Goal: Task Accomplishment & Management: Complete application form

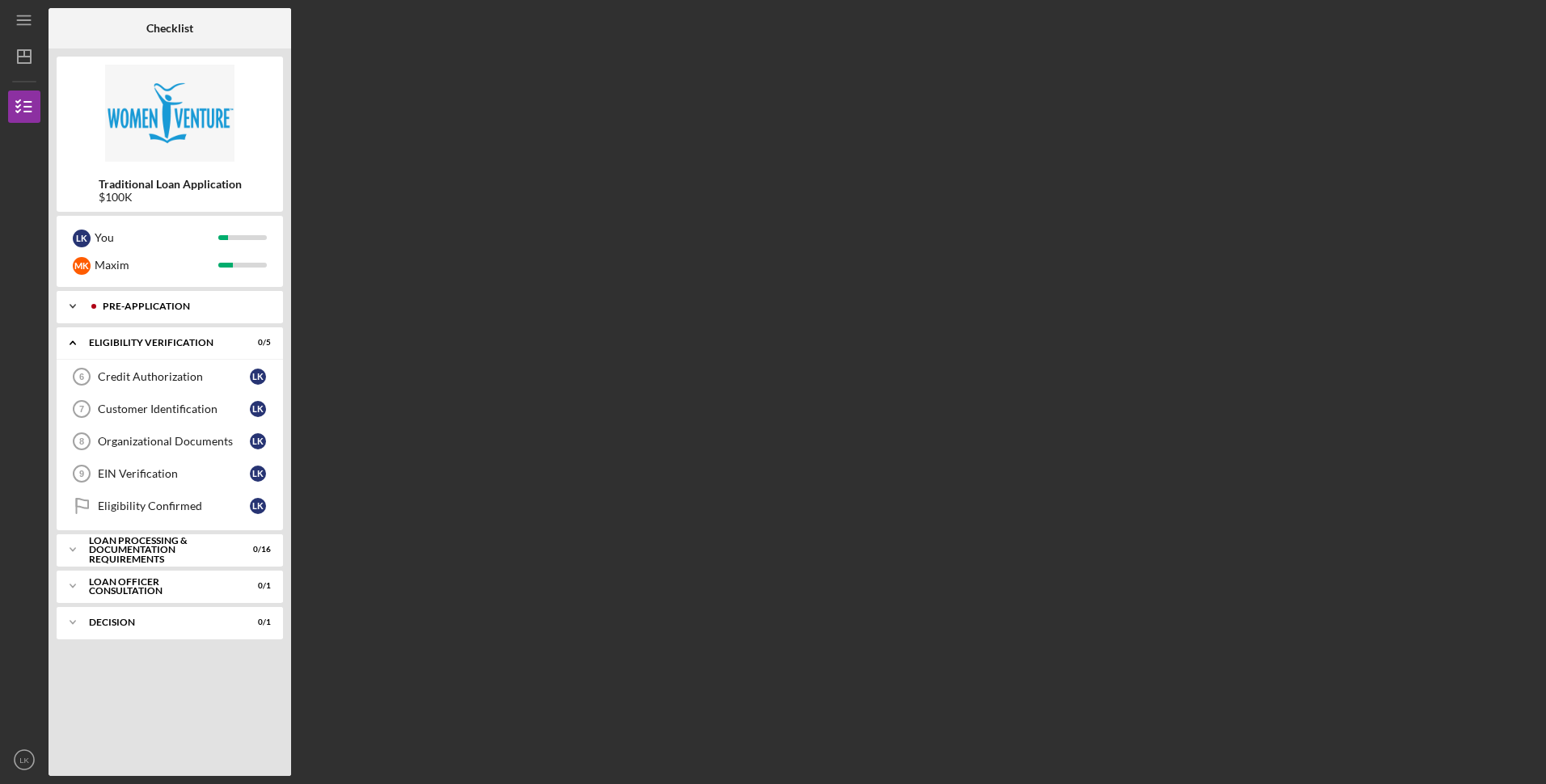
click at [131, 310] on div "Pre-Application" at bounding box center [183, 306] width 161 height 10
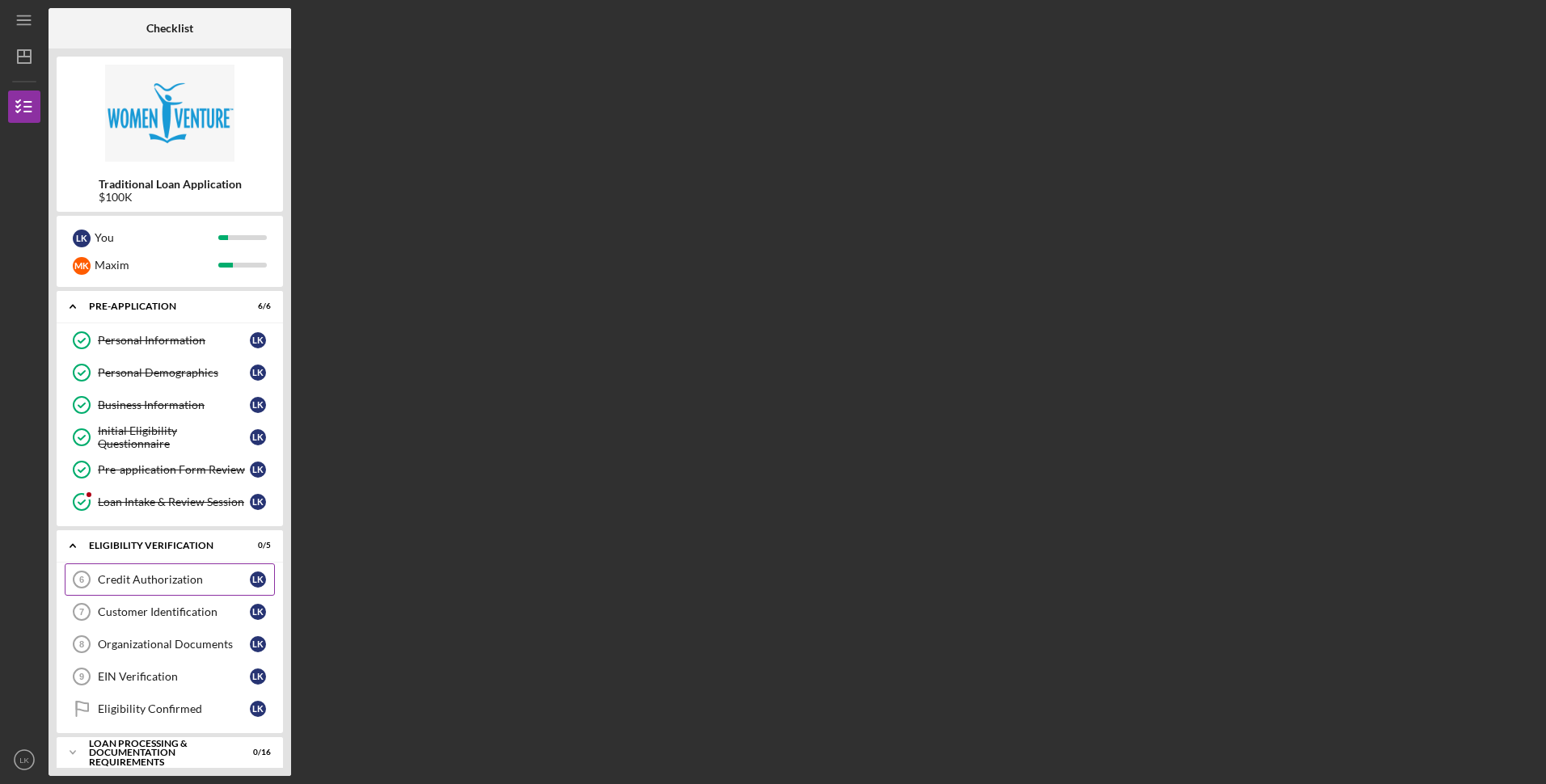
click at [155, 577] on div "Credit Authorization" at bounding box center [174, 579] width 152 height 13
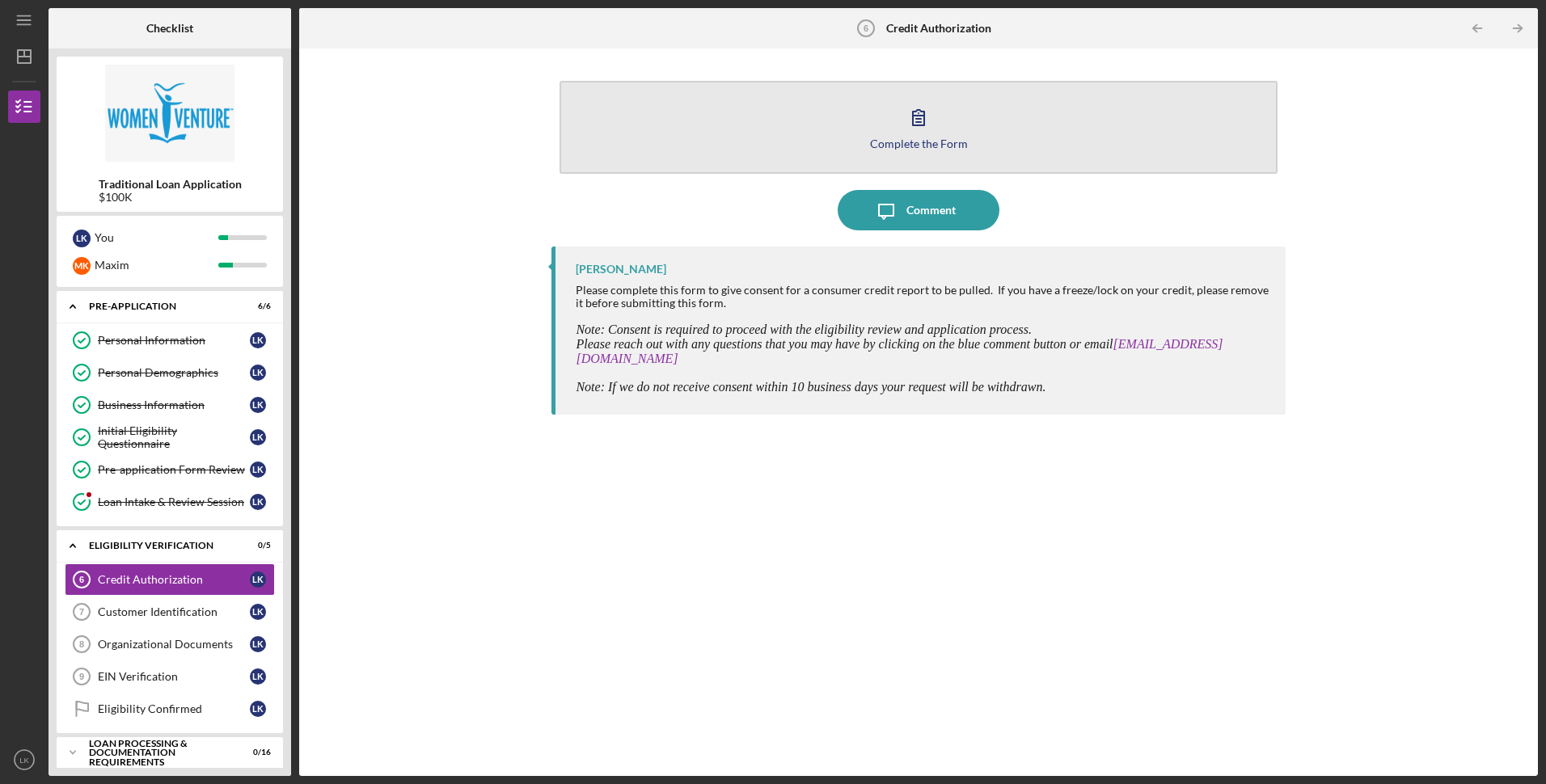
click at [848, 128] on button "Complete the Form Form" at bounding box center [917, 127] width 717 height 93
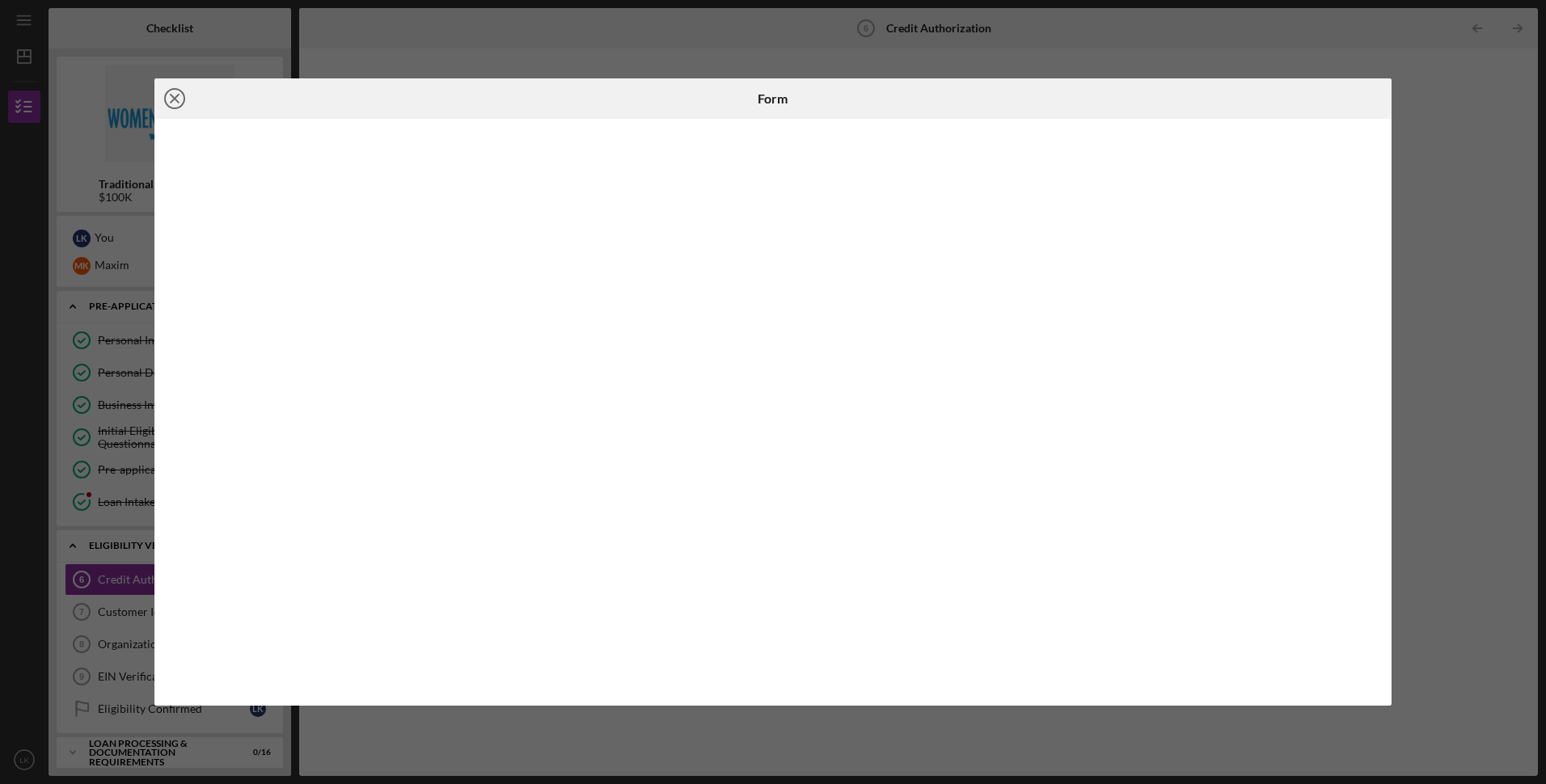
click at [181, 91] on circle at bounding box center [175, 98] width 19 height 19
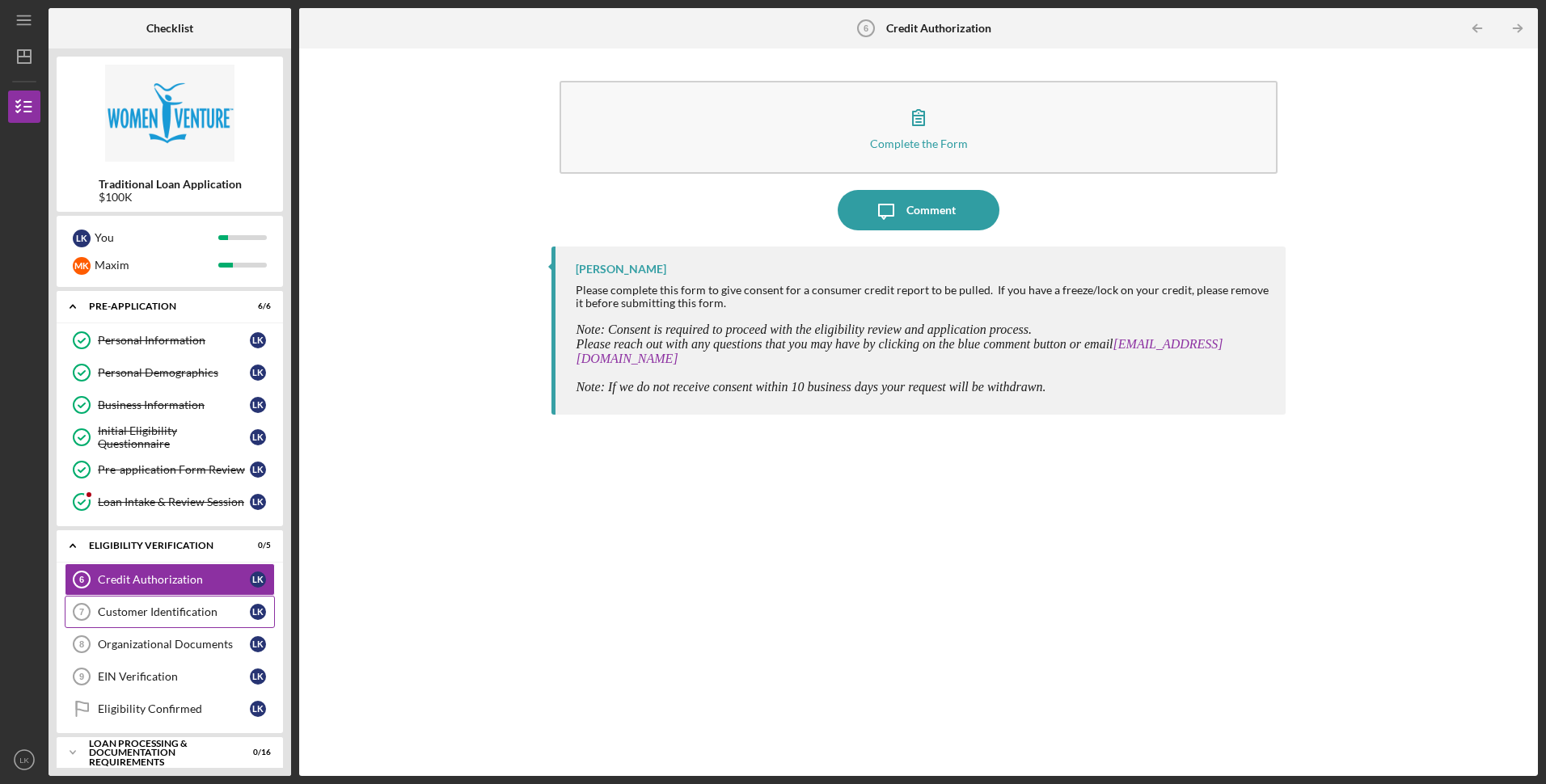
click at [214, 610] on div "Customer Identification" at bounding box center [174, 612] width 152 height 13
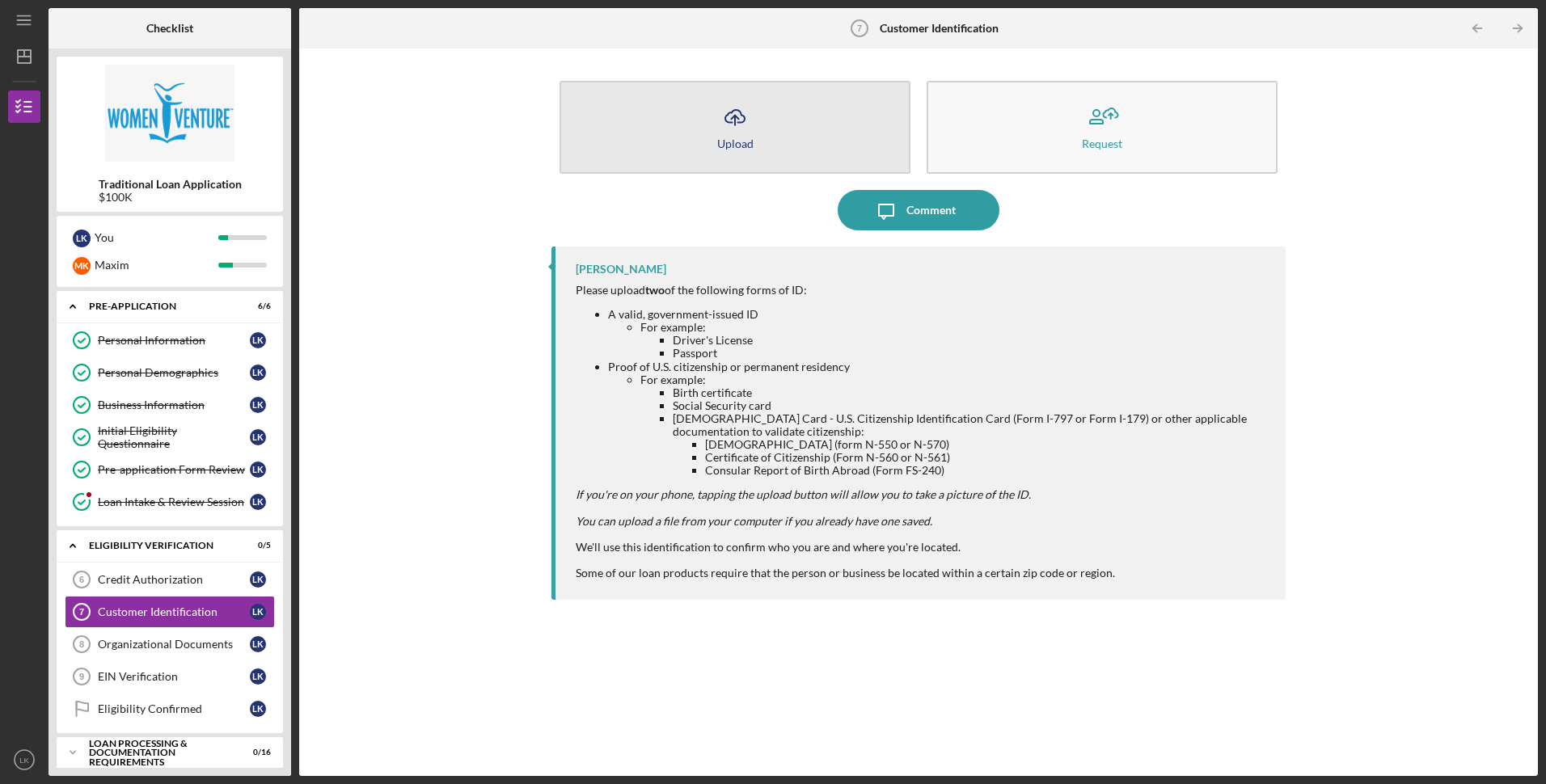
click at [758, 144] on button "Icon/Upload Upload" at bounding box center [735, 127] width 351 height 93
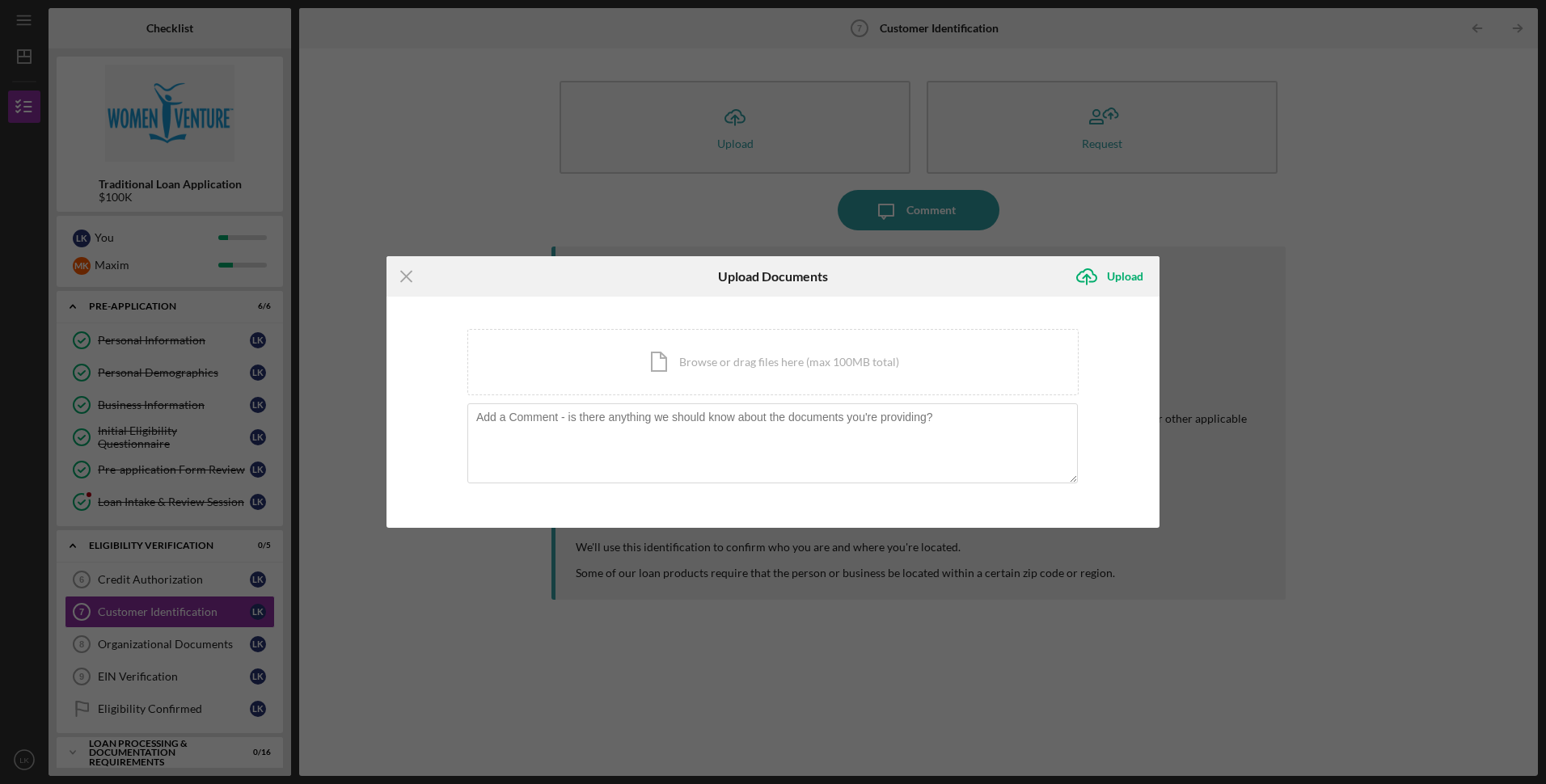
click at [1366, 342] on div "Icon/Menu Close Upload Documents Icon/Upload Upload You're uploading documents …" at bounding box center [773, 392] width 1546 height 784
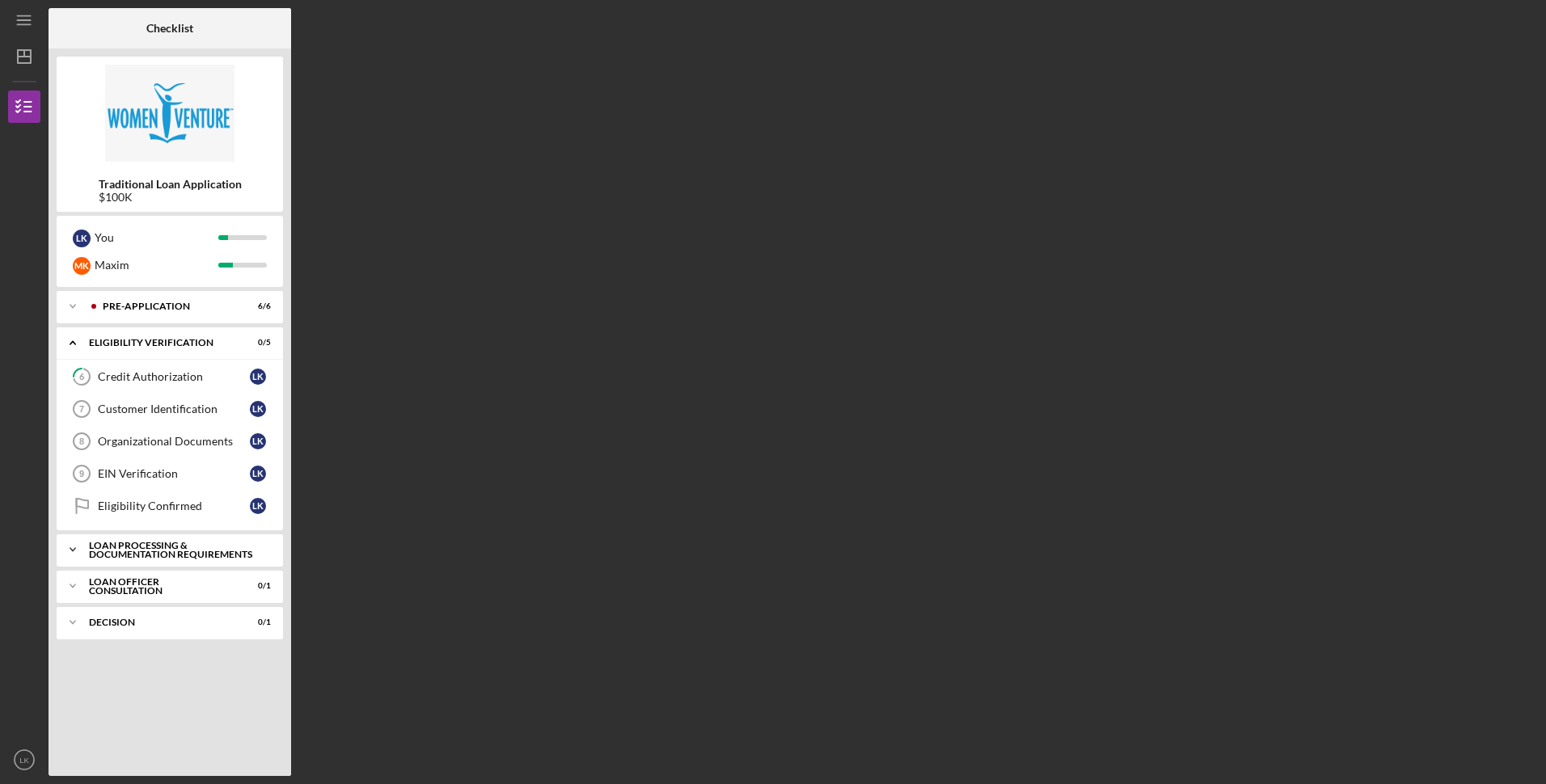
click at [155, 539] on div "Icon/Expander Loan Processing & Documentation Requirements 0 / 16" at bounding box center [169, 550] width 227 height 32
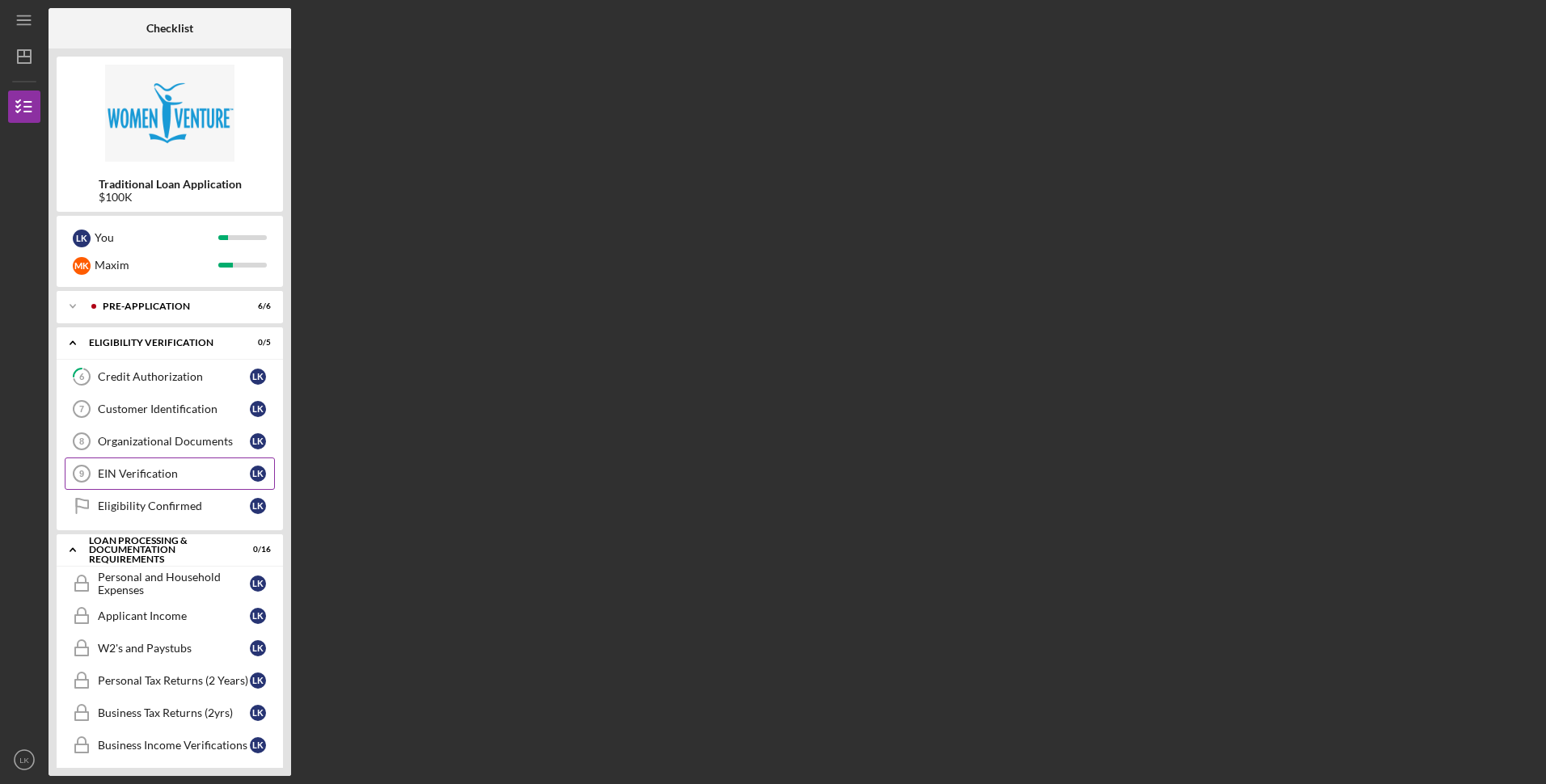
click at [165, 480] on div "EIN Verification" at bounding box center [174, 473] width 152 height 13
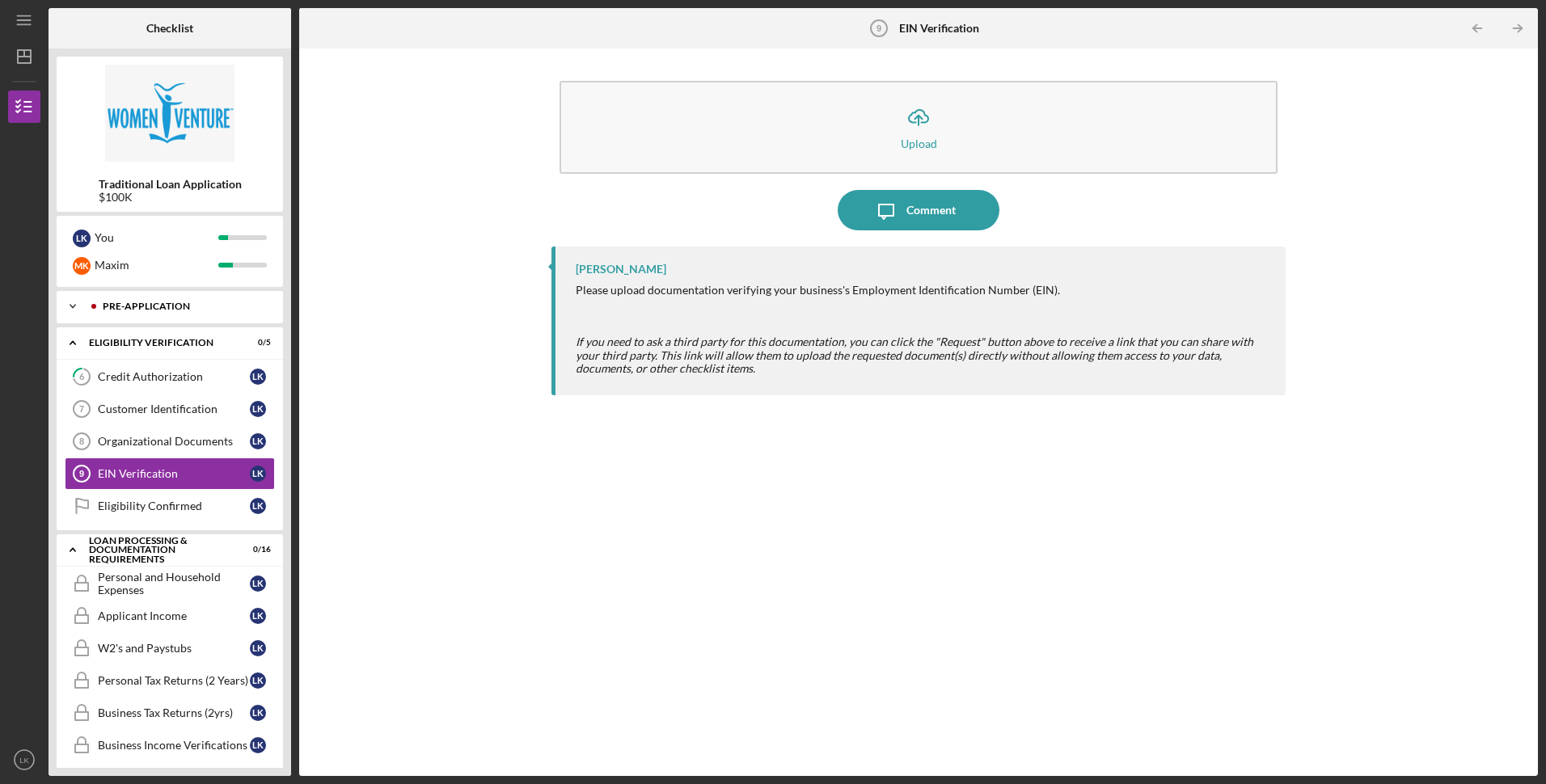
click at [166, 302] on div "Pre-Application" at bounding box center [183, 306] width 161 height 10
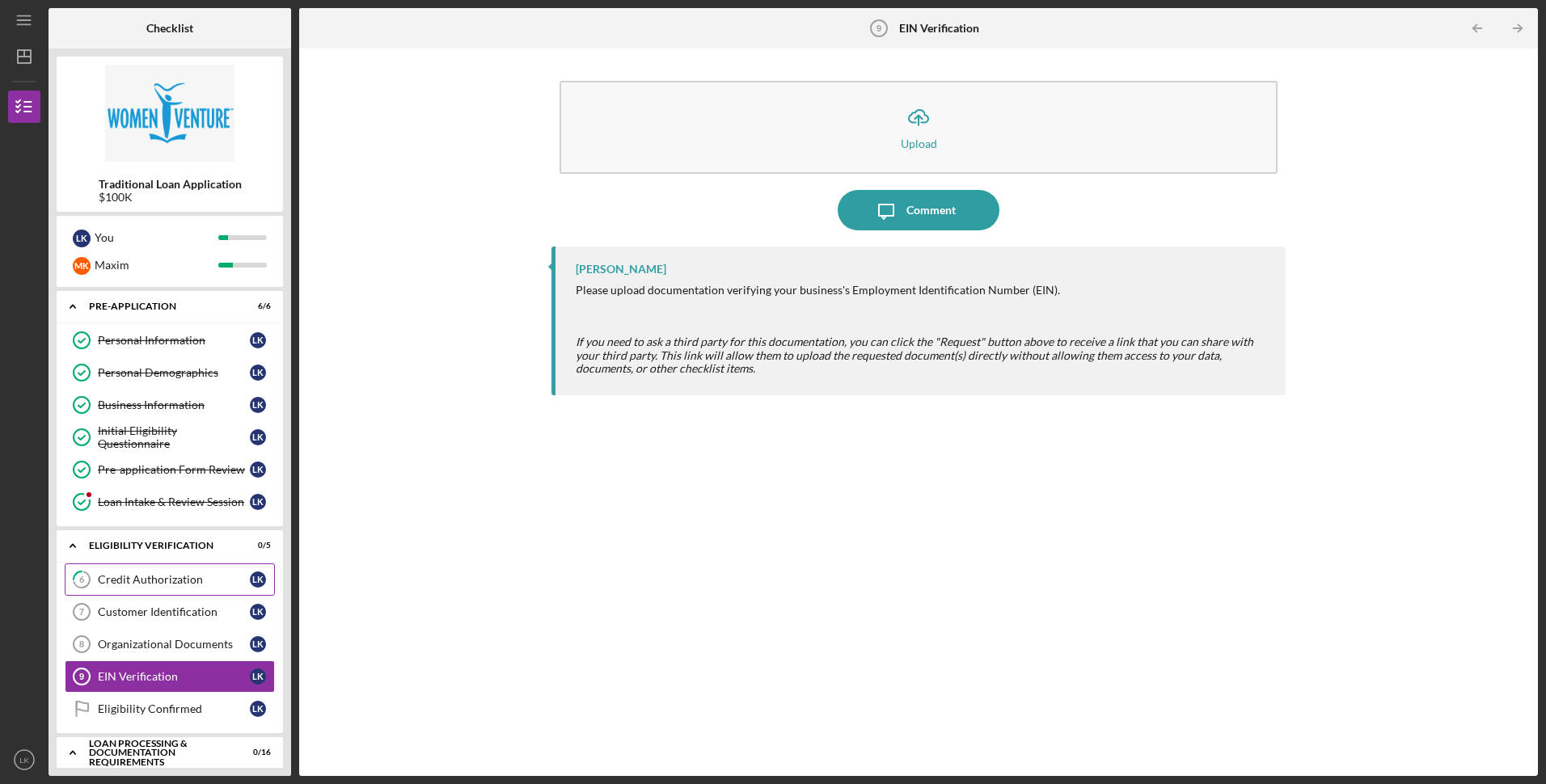
click at [152, 580] on div "Credit Authorization" at bounding box center [174, 579] width 152 height 13
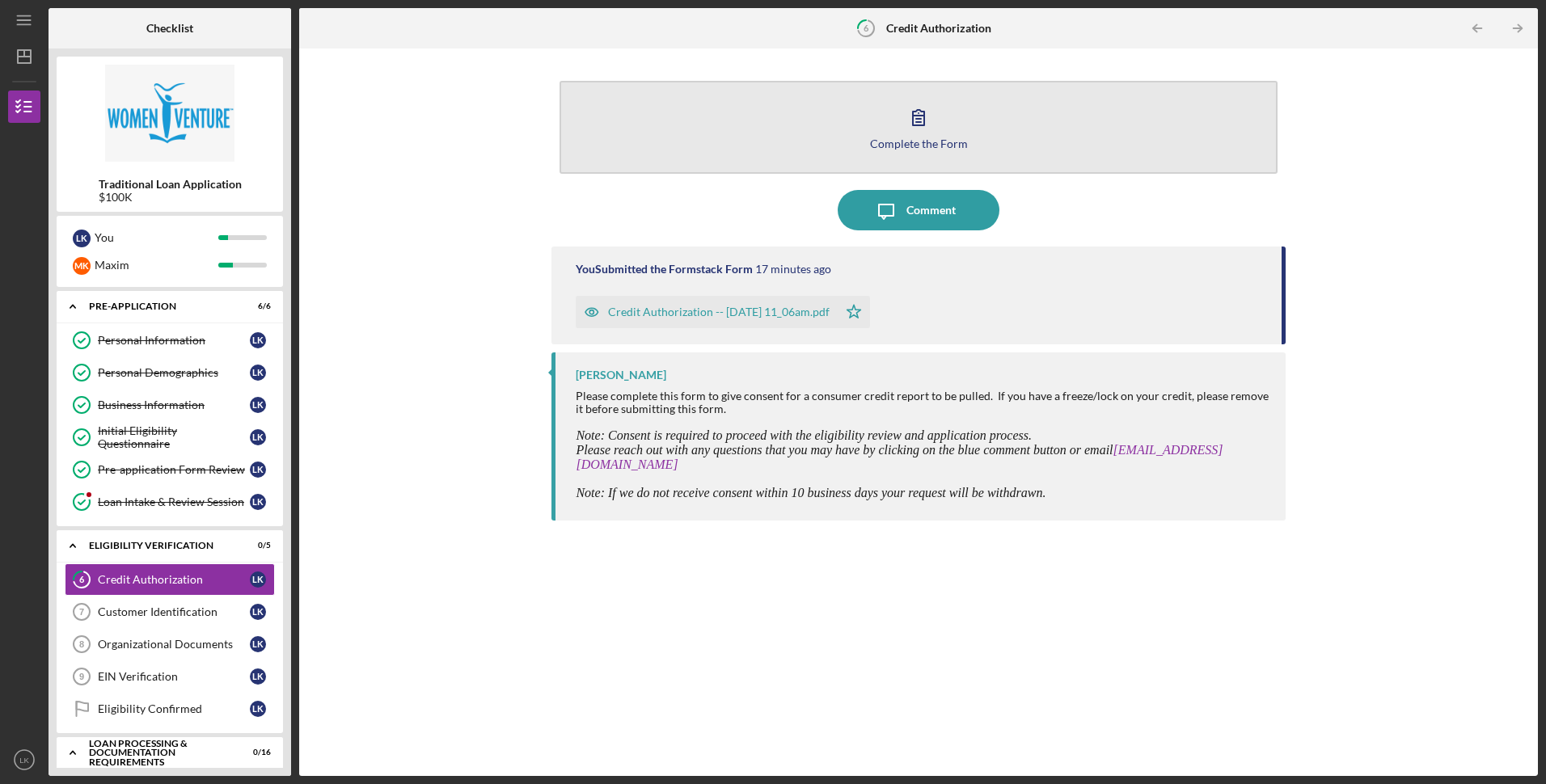
click at [784, 146] on button "Complete the Form Form" at bounding box center [917, 127] width 717 height 93
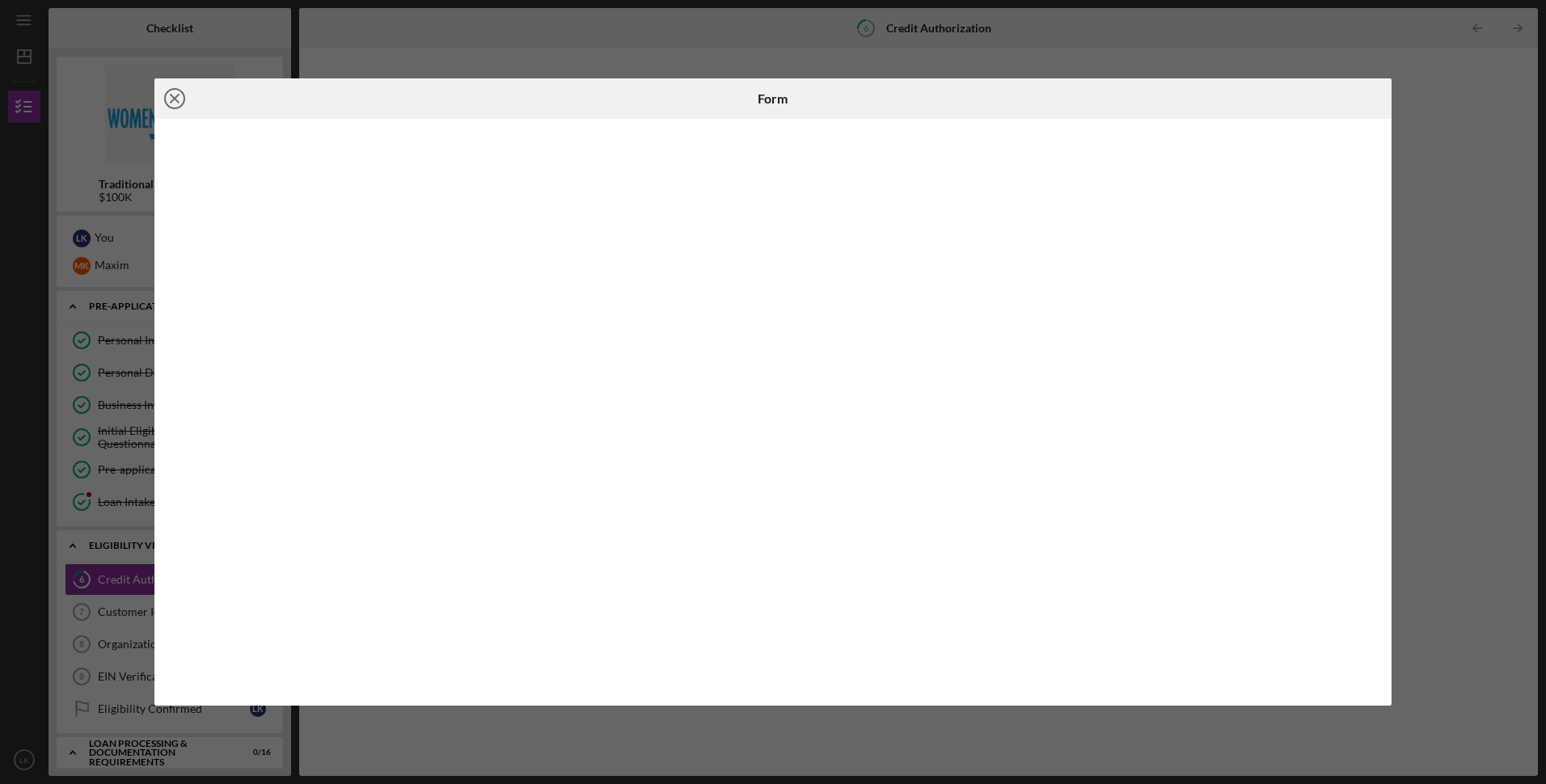
click at [170, 100] on icon "Icon/Close" at bounding box center [175, 99] width 41 height 41
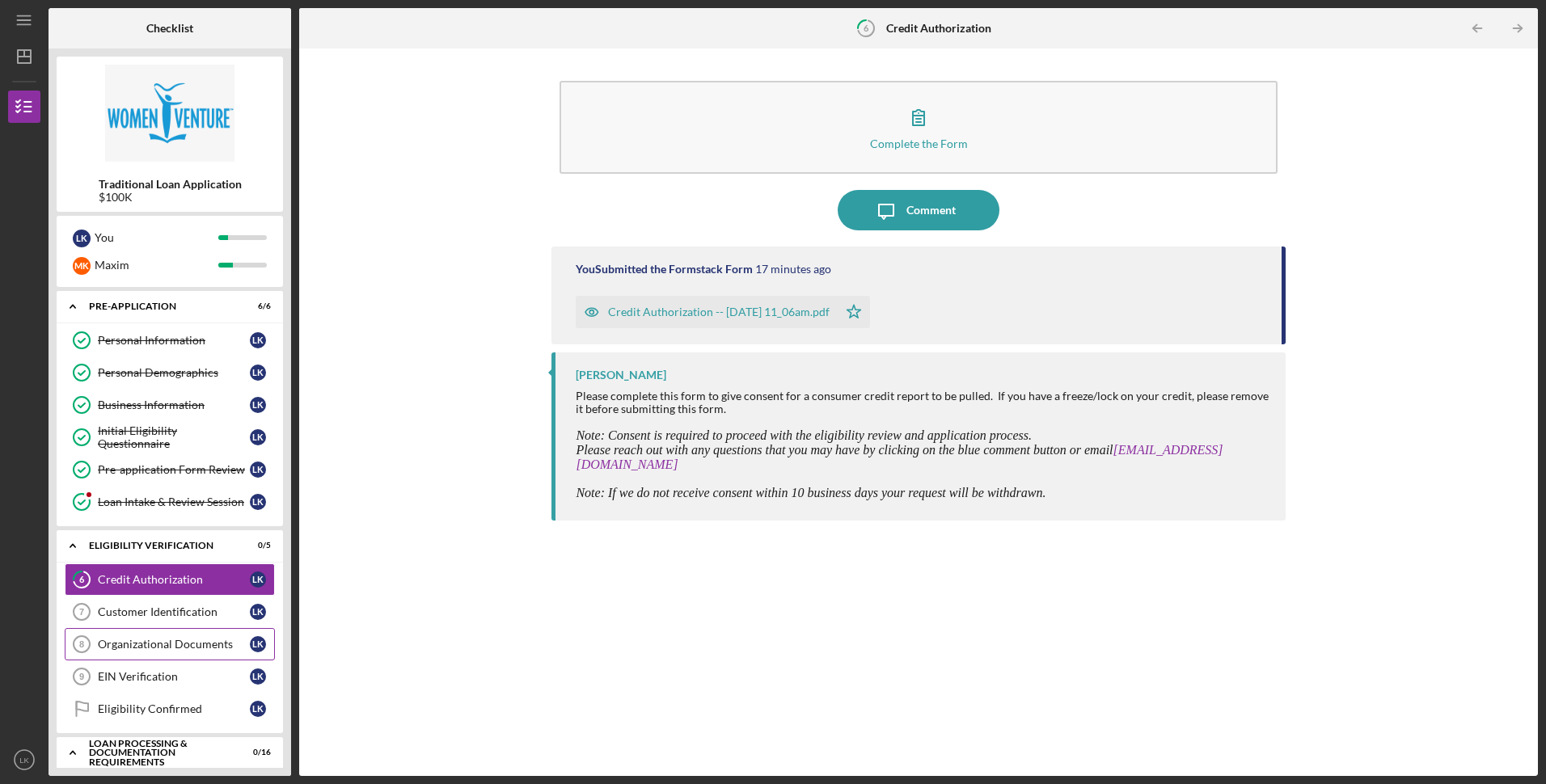
scroll to position [81, 0]
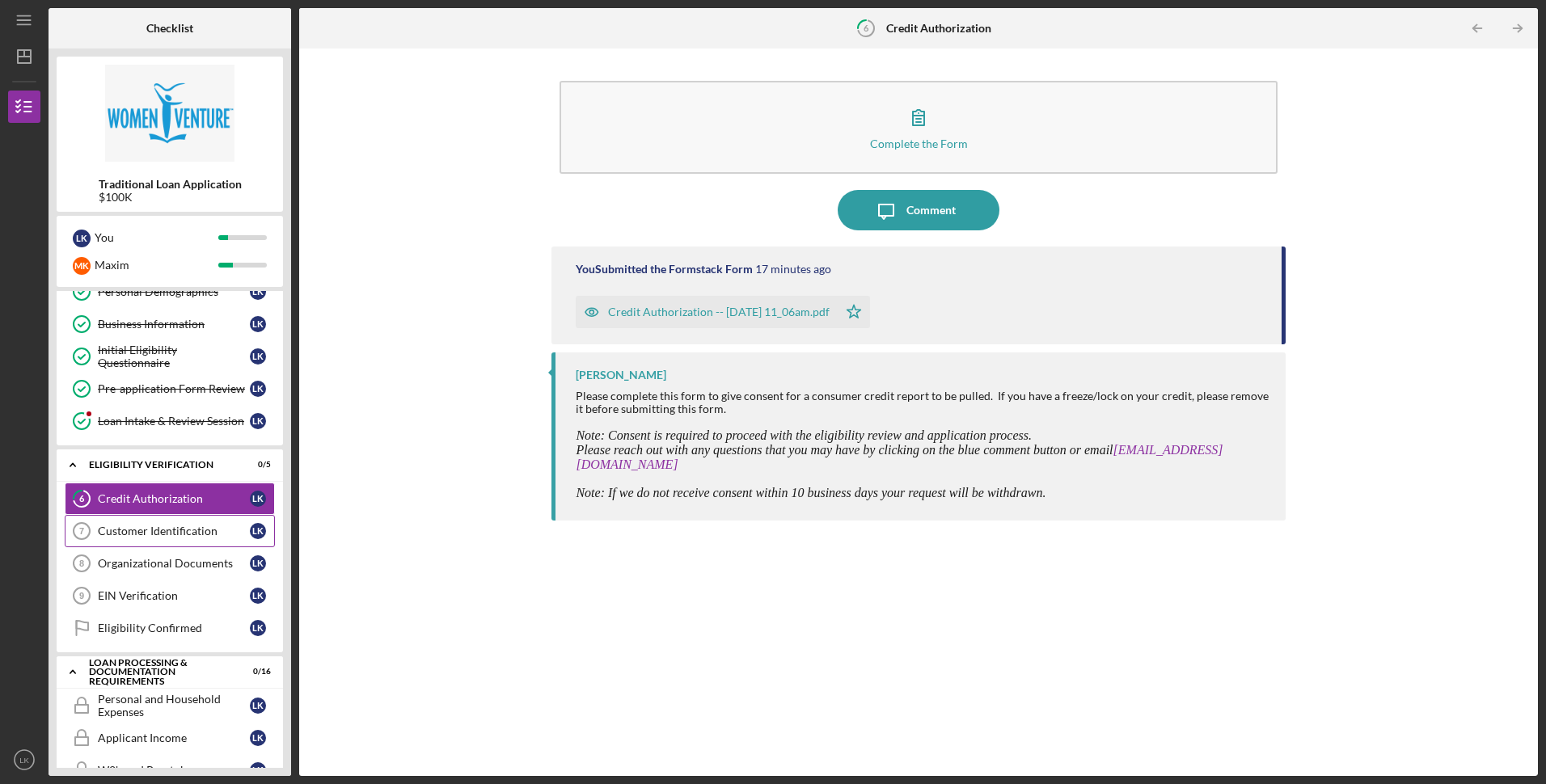
click at [118, 532] on div "Customer Identification" at bounding box center [174, 530] width 152 height 13
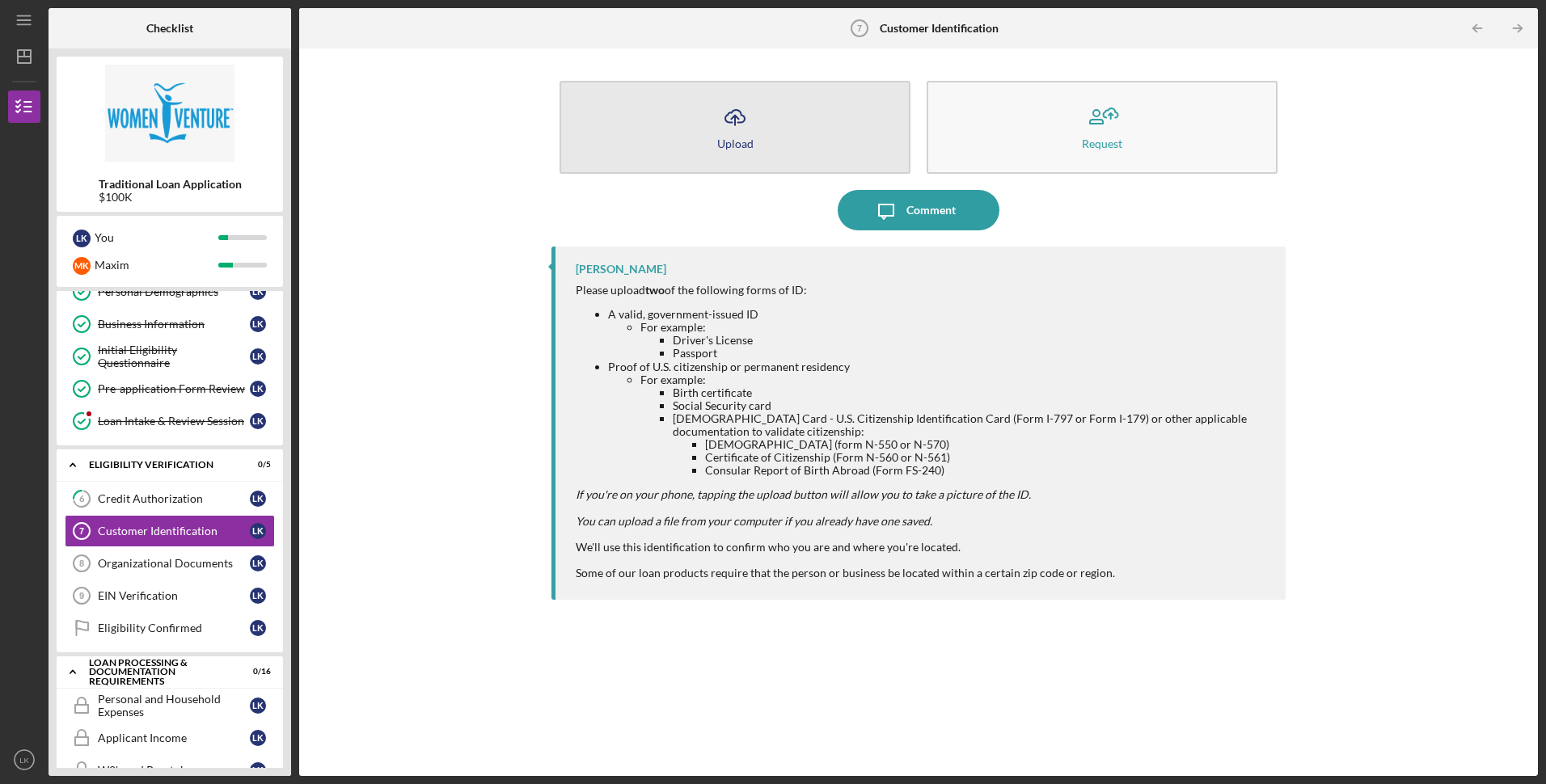
click at [733, 136] on button "Icon/Upload Upload" at bounding box center [735, 127] width 351 height 93
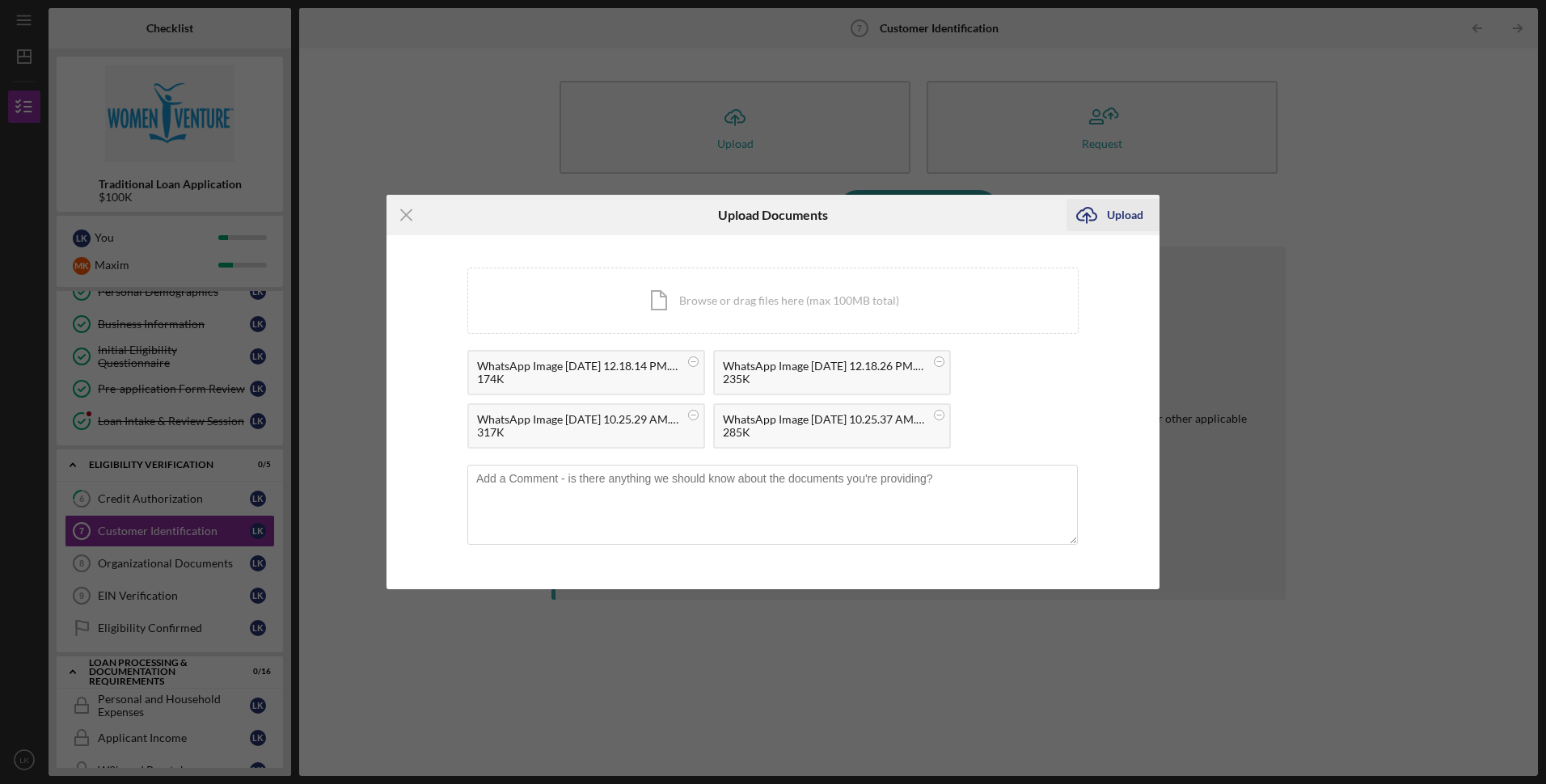
click at [1113, 215] on div "Upload" at bounding box center [1125, 214] width 36 height 32
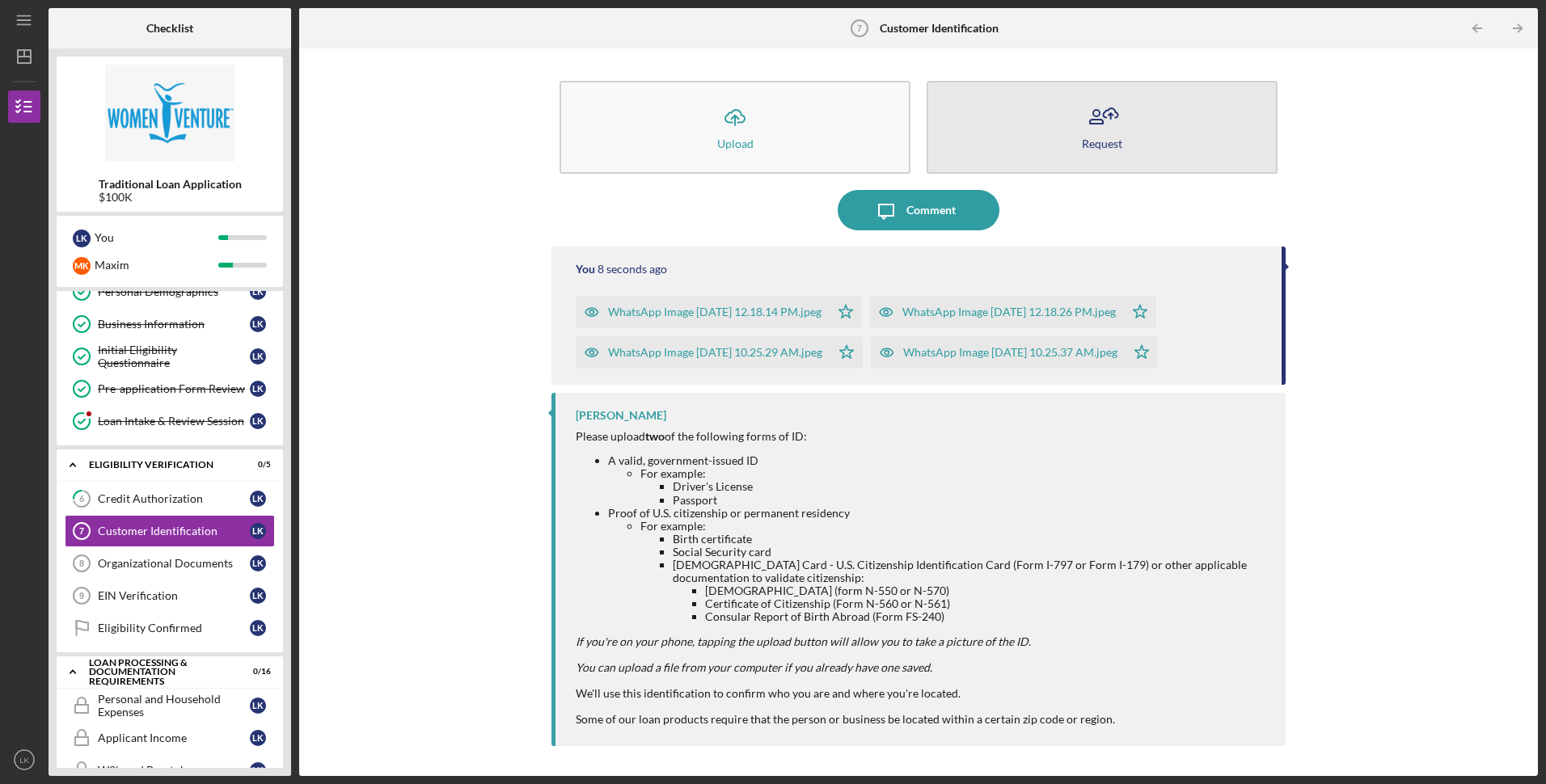
click at [1067, 143] on button "Request" at bounding box center [1101, 127] width 351 height 93
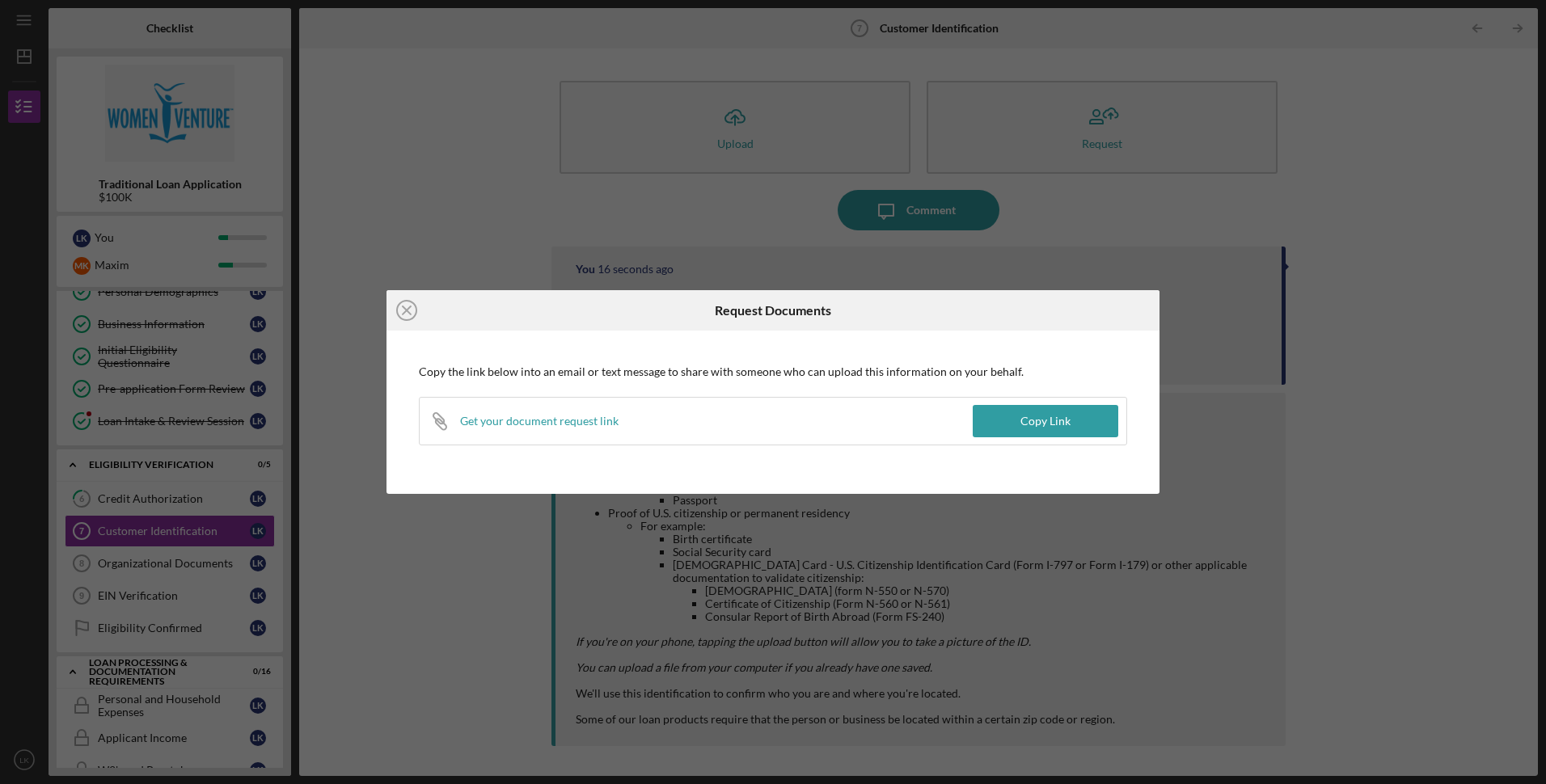
click at [496, 219] on div "Icon/Close Request Documents Copy the link below into an email or text message …" at bounding box center [773, 392] width 1546 height 784
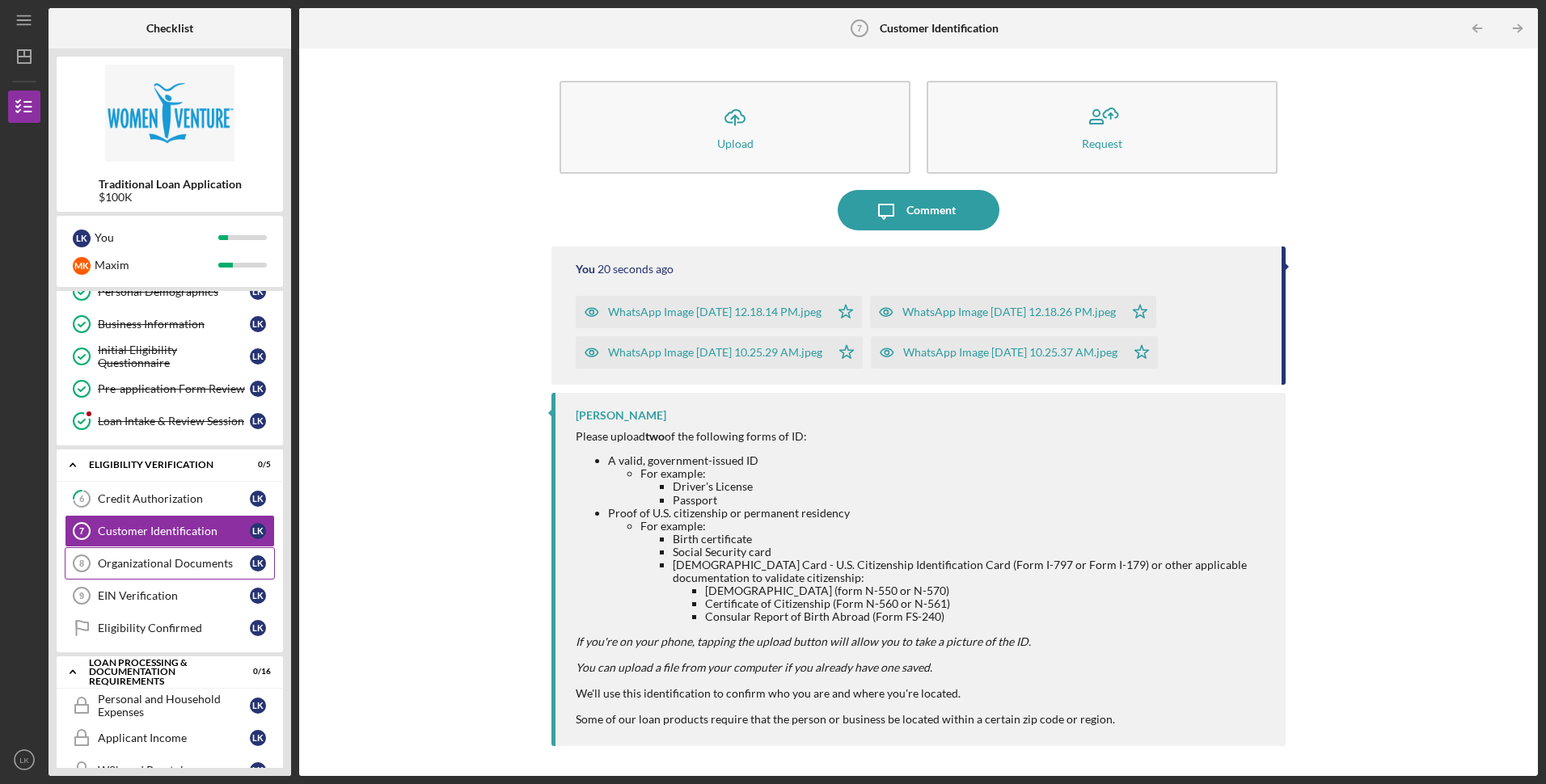
click at [163, 564] on div "Organizational Documents" at bounding box center [174, 563] width 152 height 13
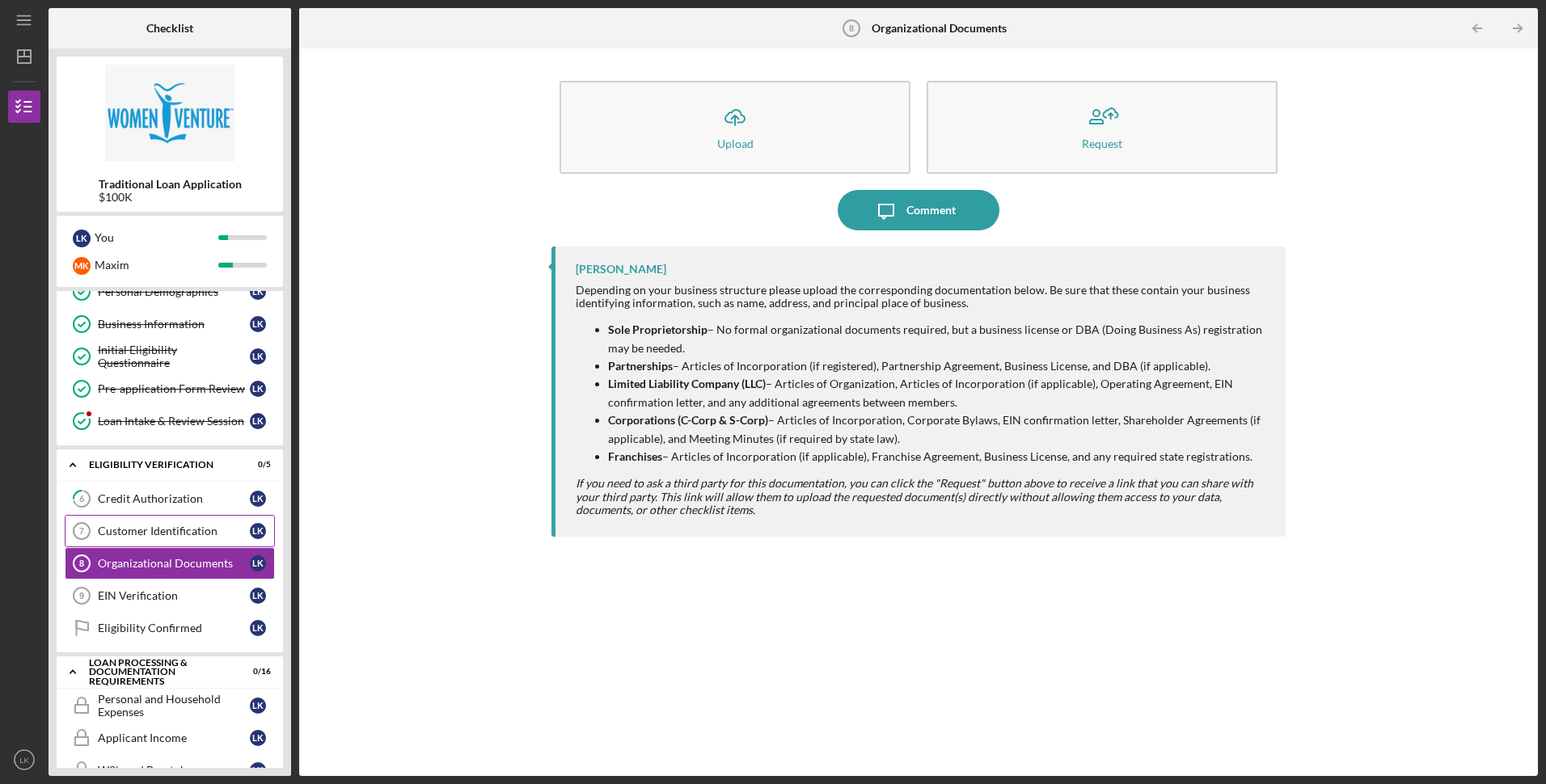
click at [156, 540] on link "Customer Identification 7 Customer Identification L K" at bounding box center [169, 530] width 210 height 32
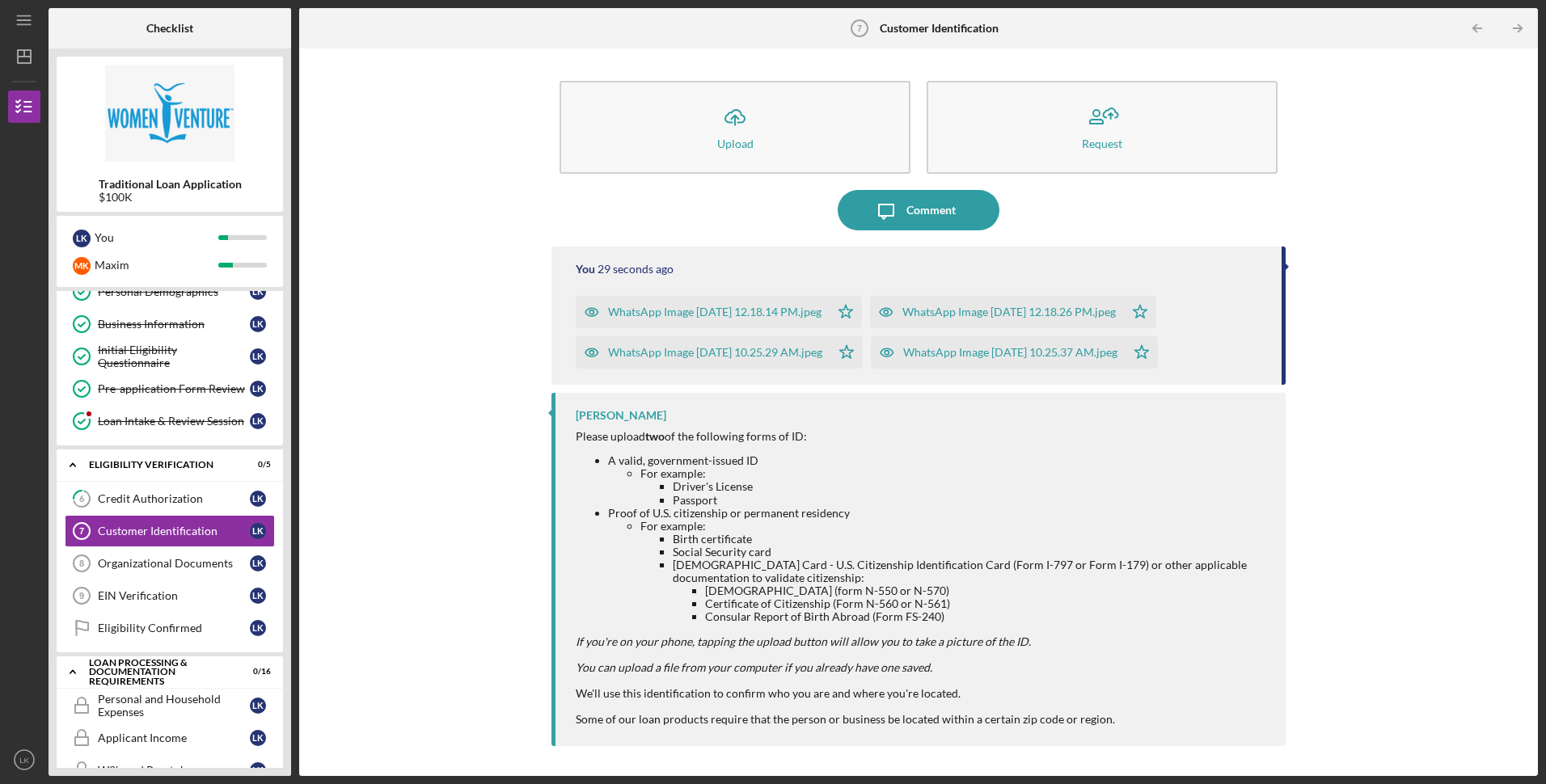
drag, startPoint x: 1282, startPoint y: 308, endPoint x: 1284, endPoint y: 347, distance: 39.1
click at [1284, 347] on div "You 29 seconds ago WhatsApp Image [DATE] 12.18.14 PM.jpeg Icon/Star WhatsApp Im…" at bounding box center [918, 315] width 734 height 138
drag, startPoint x: 1284, startPoint y: 347, endPoint x: 1161, endPoint y: 420, distance: 143.0
click at [1257, 430] on div "Please upload two of the following forms of ID:" at bounding box center [922, 436] width 693 height 13
click at [144, 502] on div "Credit Authorization" at bounding box center [174, 498] width 152 height 13
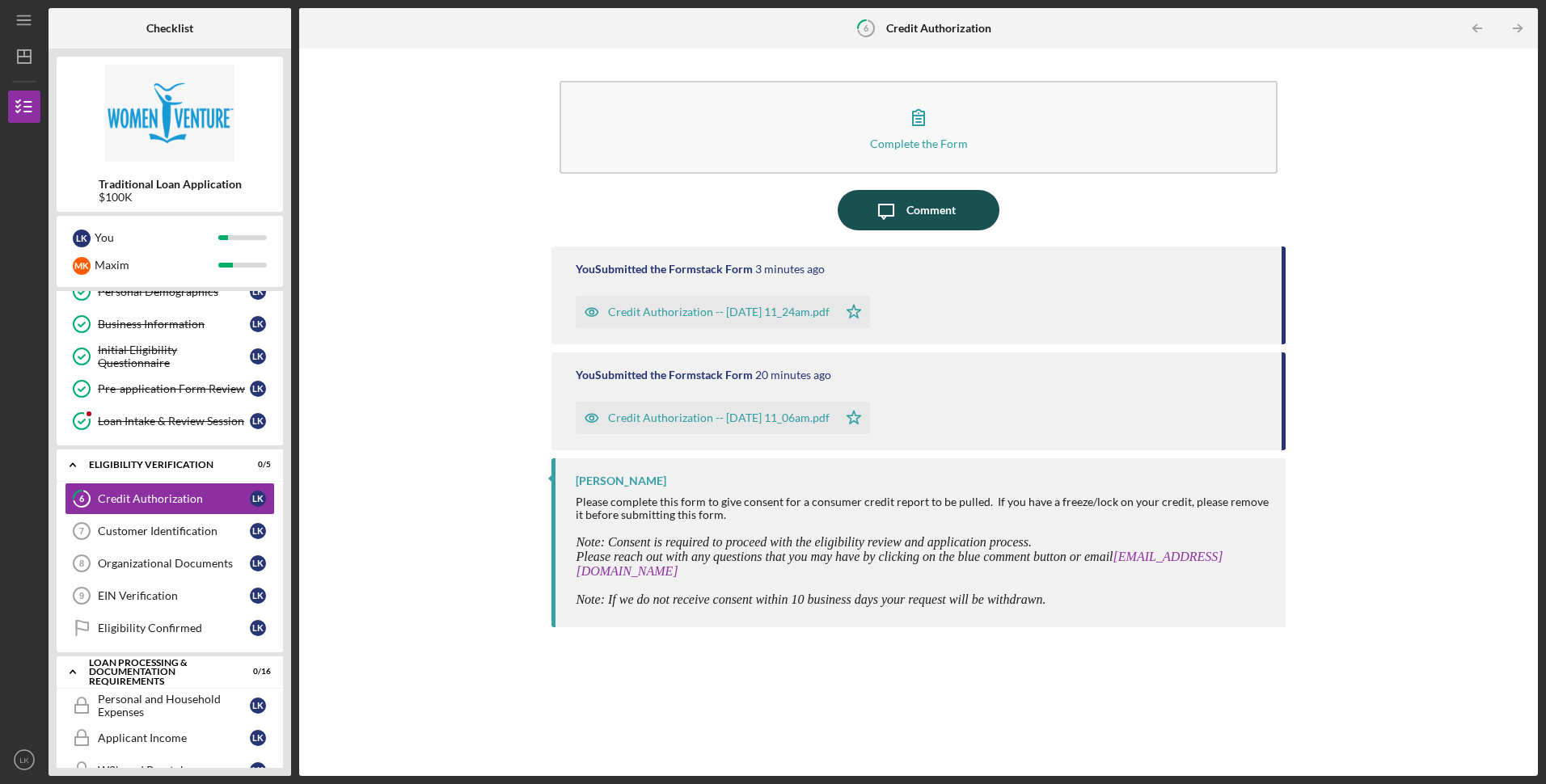
click at [917, 218] on div "Comment" at bounding box center [931, 210] width 50 height 41
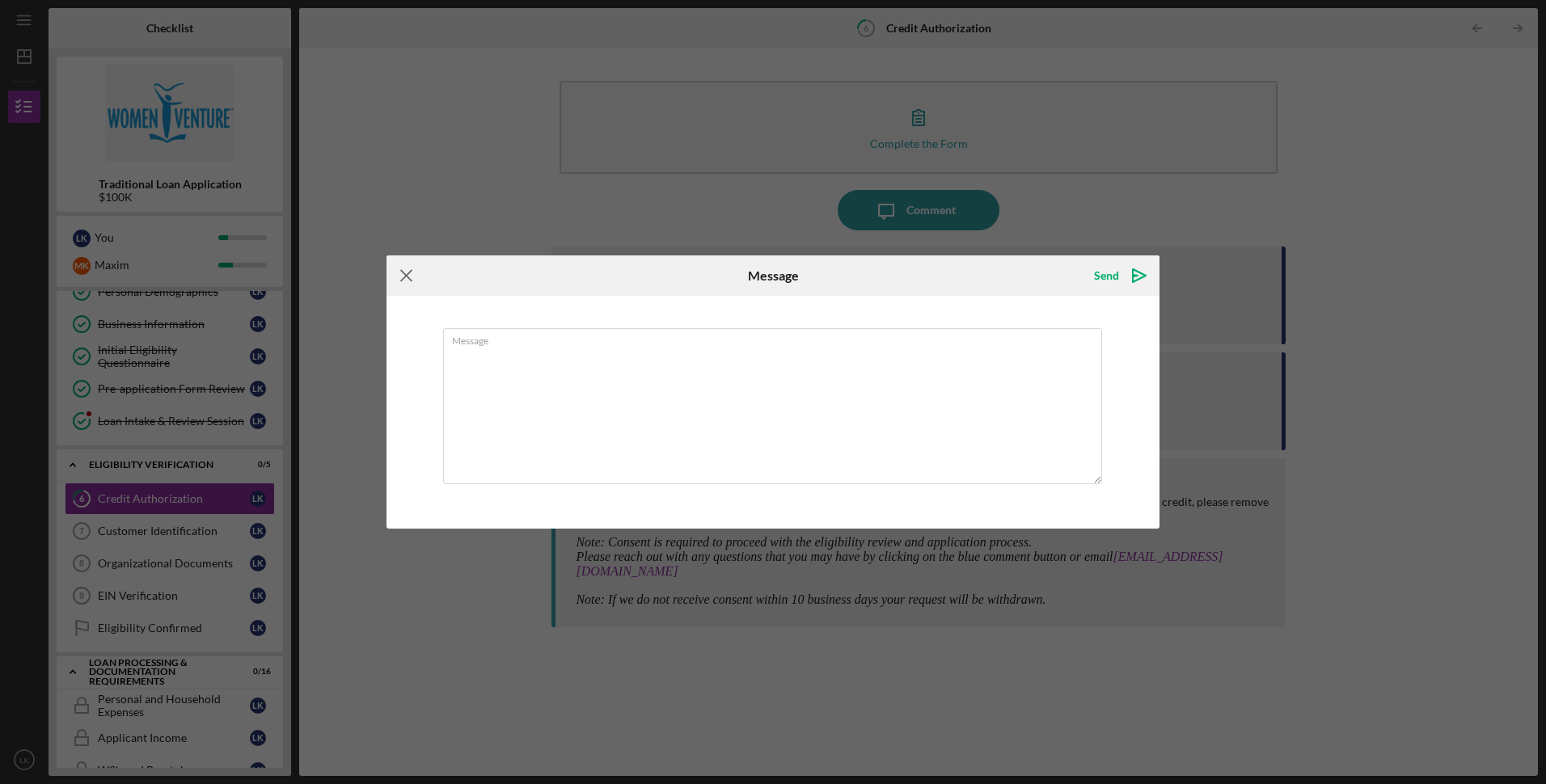
click at [401, 270] on icon "Icon/Menu Close" at bounding box center [407, 276] width 41 height 41
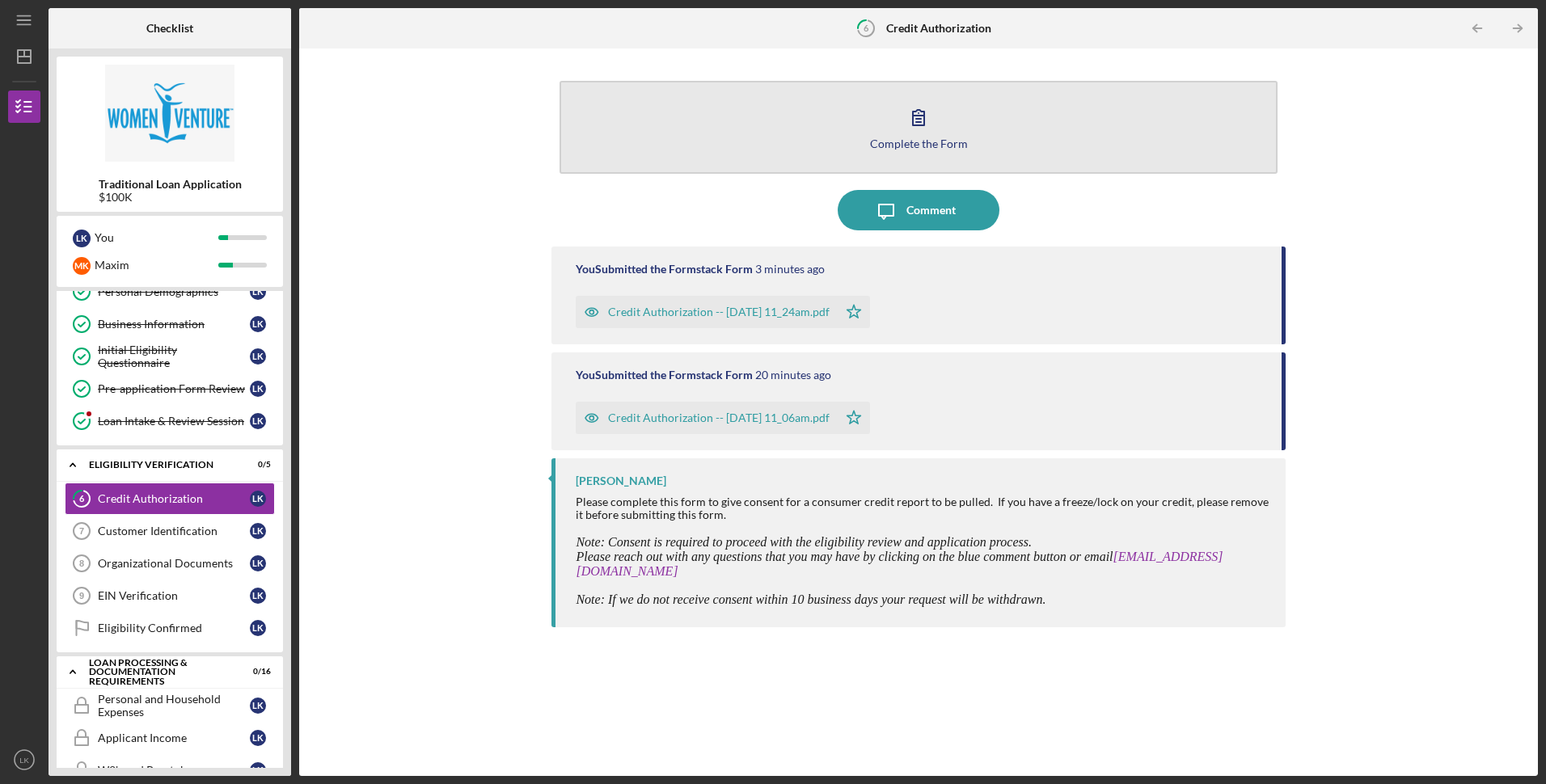
click at [862, 125] on button "Complete the Form Form" at bounding box center [917, 127] width 717 height 93
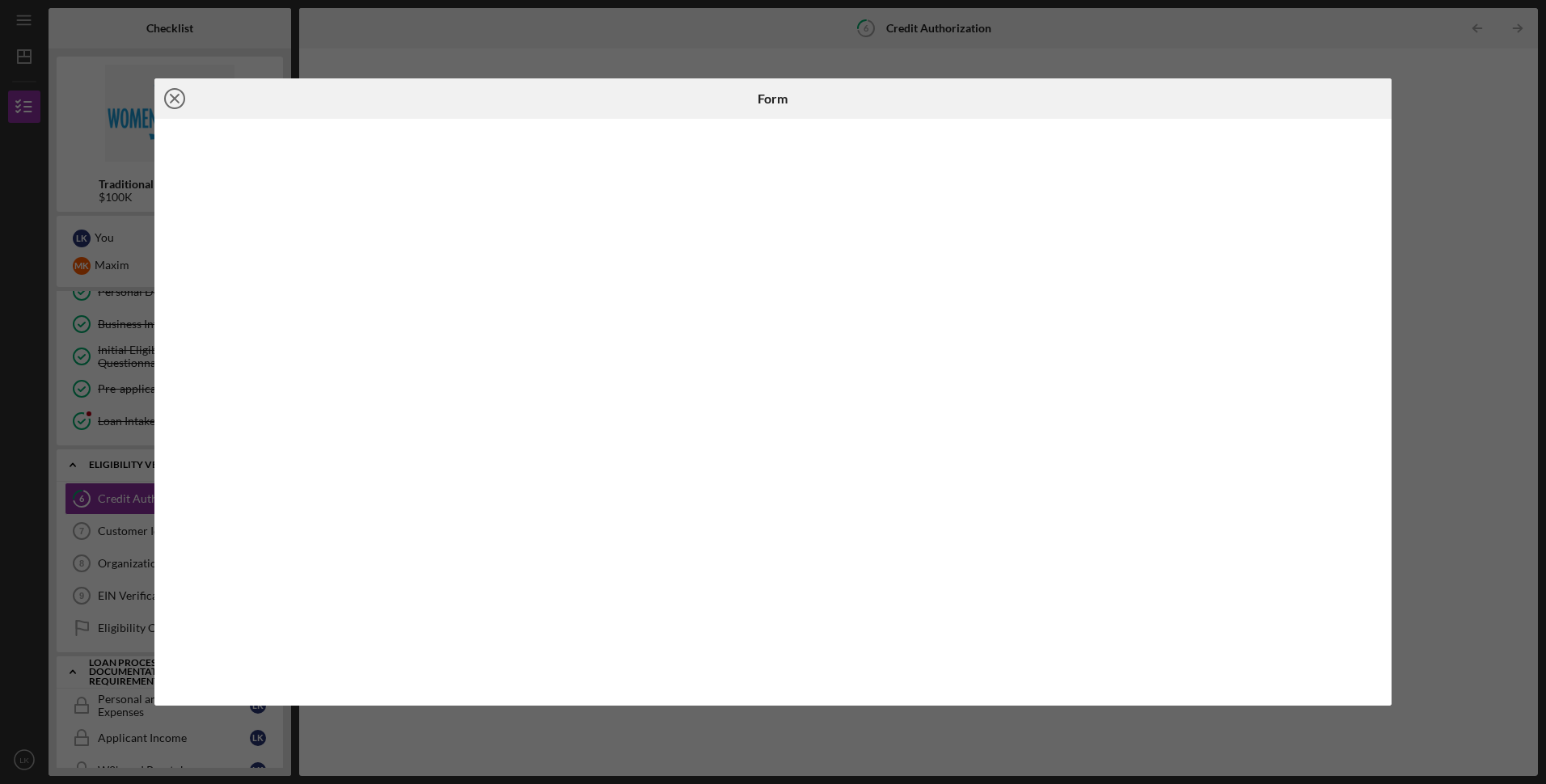
click at [175, 104] on icon "Icon/Close" at bounding box center [175, 99] width 41 height 41
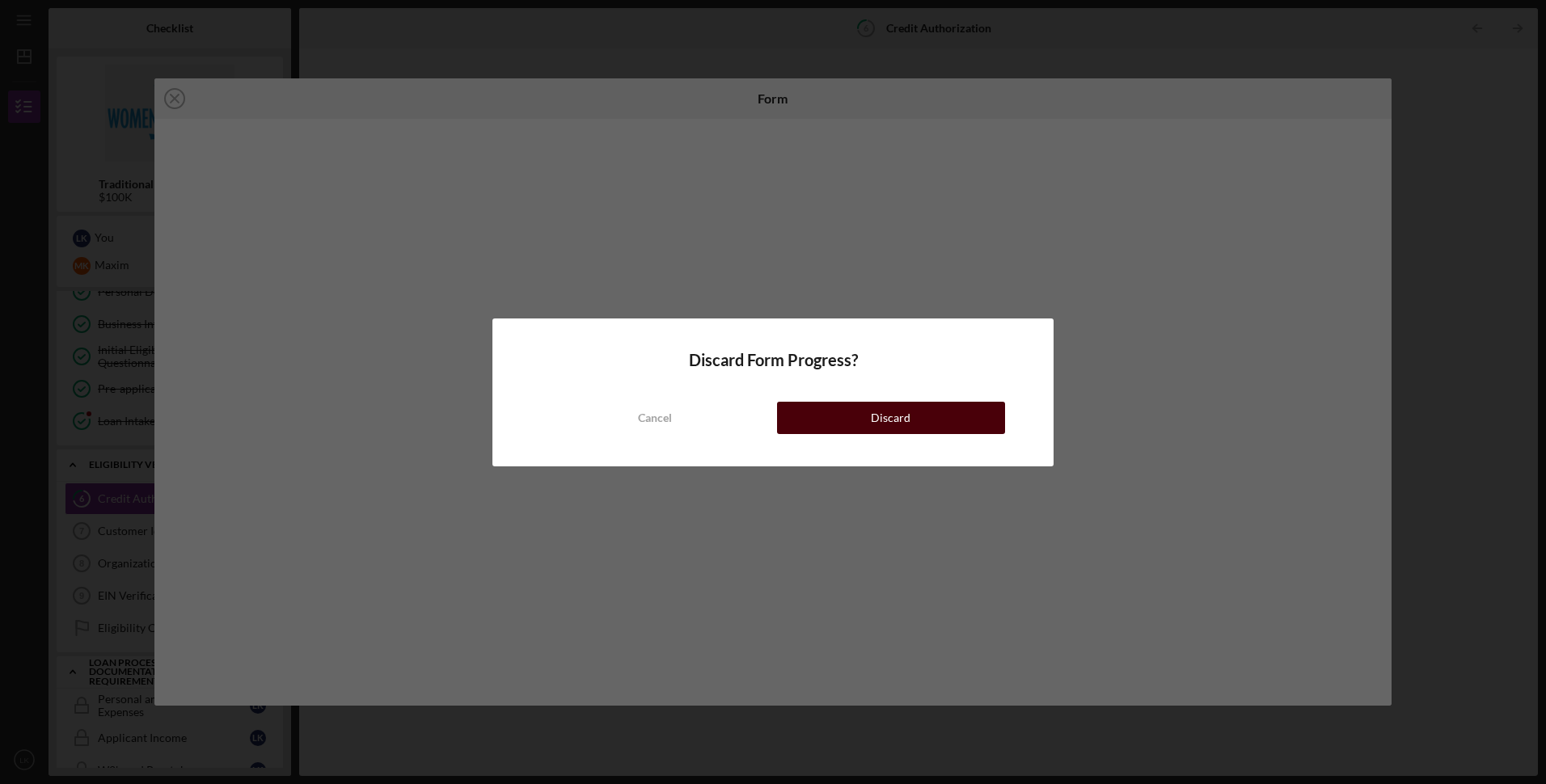
click at [827, 410] on button "Discard" at bounding box center [891, 417] width 228 height 32
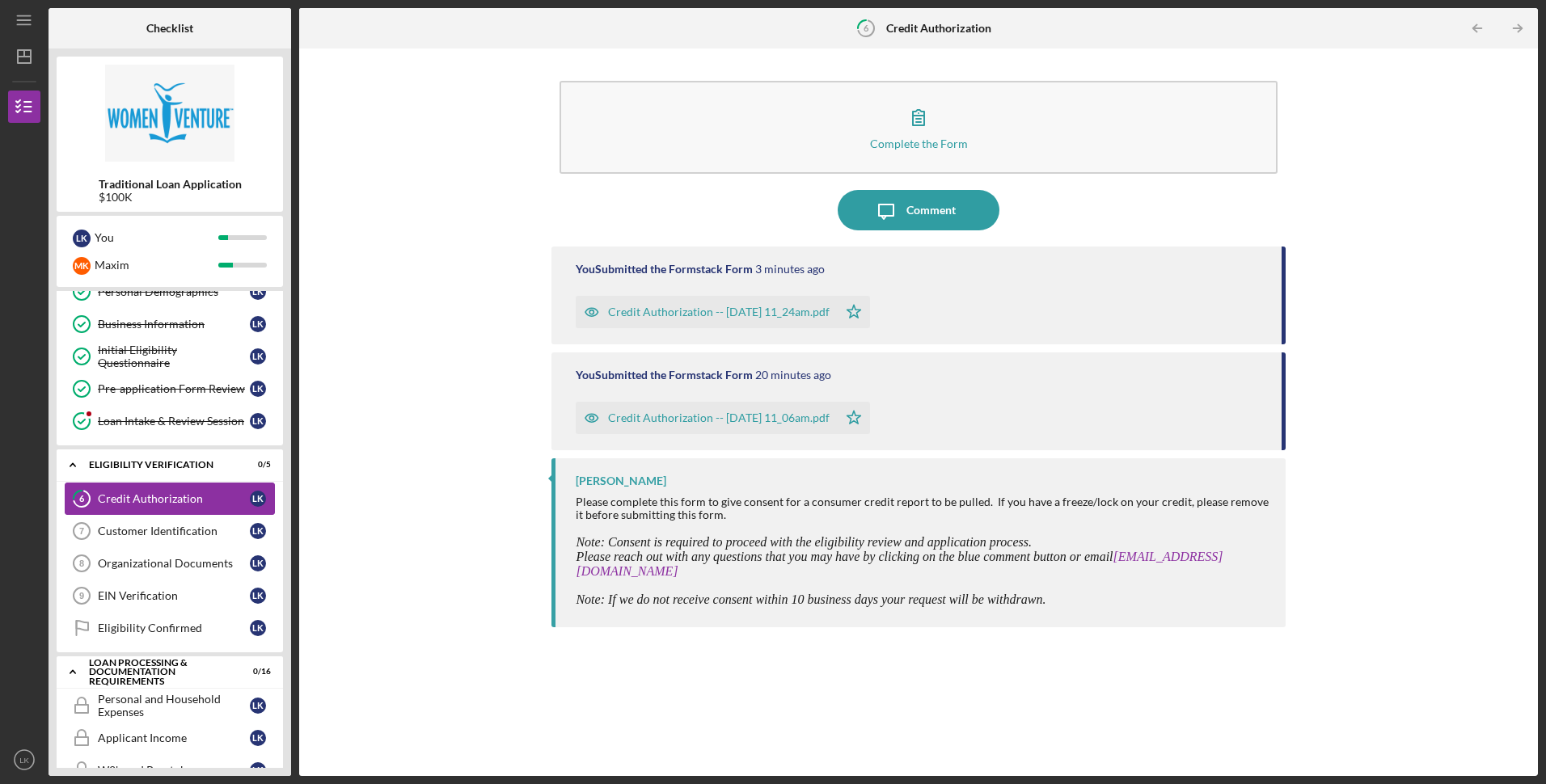
click at [85, 499] on icon "6" at bounding box center [82, 499] width 41 height 41
click at [126, 537] on div "Customer Identification" at bounding box center [174, 530] width 152 height 13
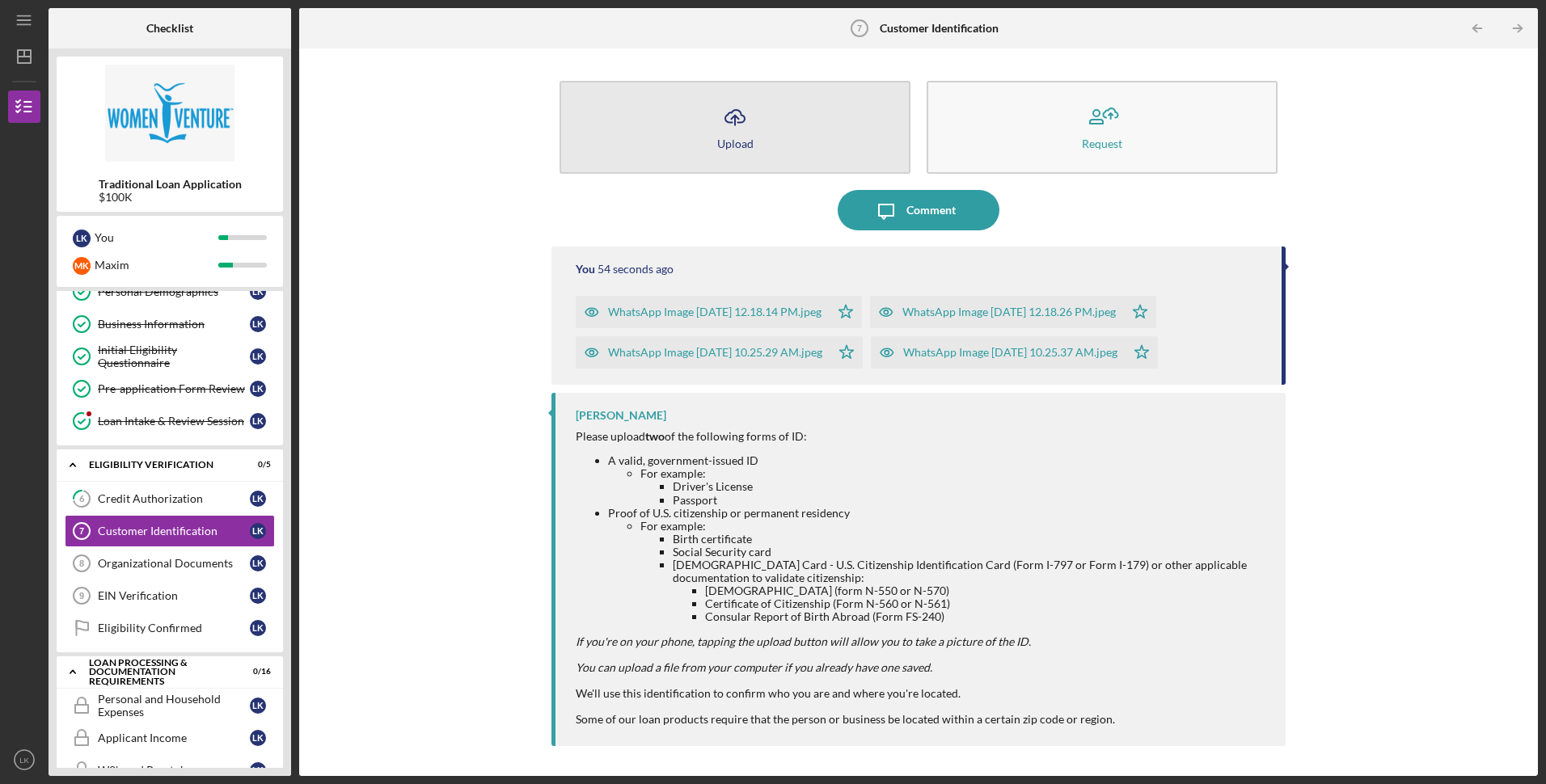
click at [767, 144] on button "Icon/Upload Upload" at bounding box center [735, 127] width 351 height 93
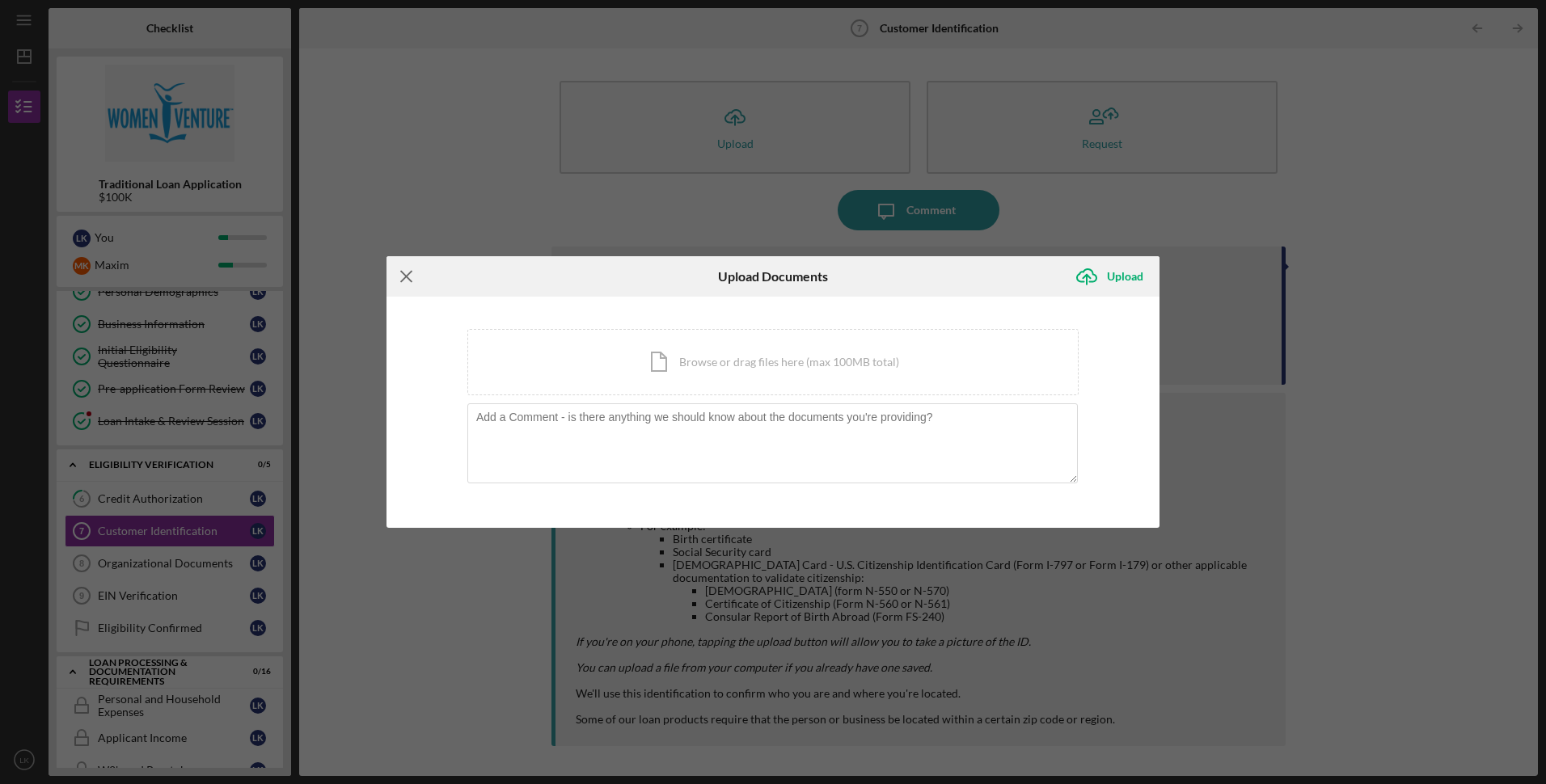
click at [411, 278] on icon "Icon/Menu Close" at bounding box center [407, 276] width 41 height 41
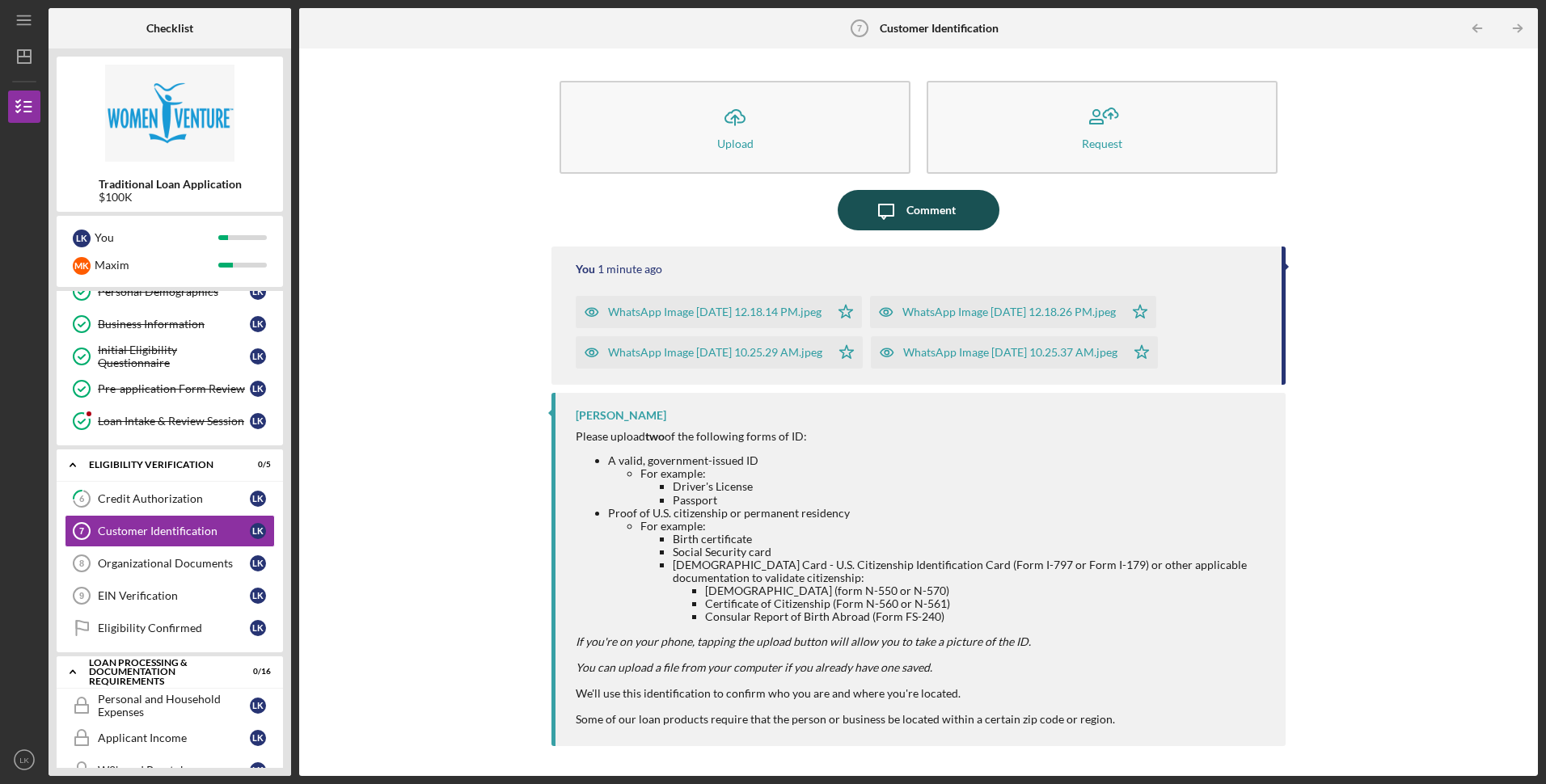
click at [920, 213] on div "Comment" at bounding box center [931, 210] width 50 height 41
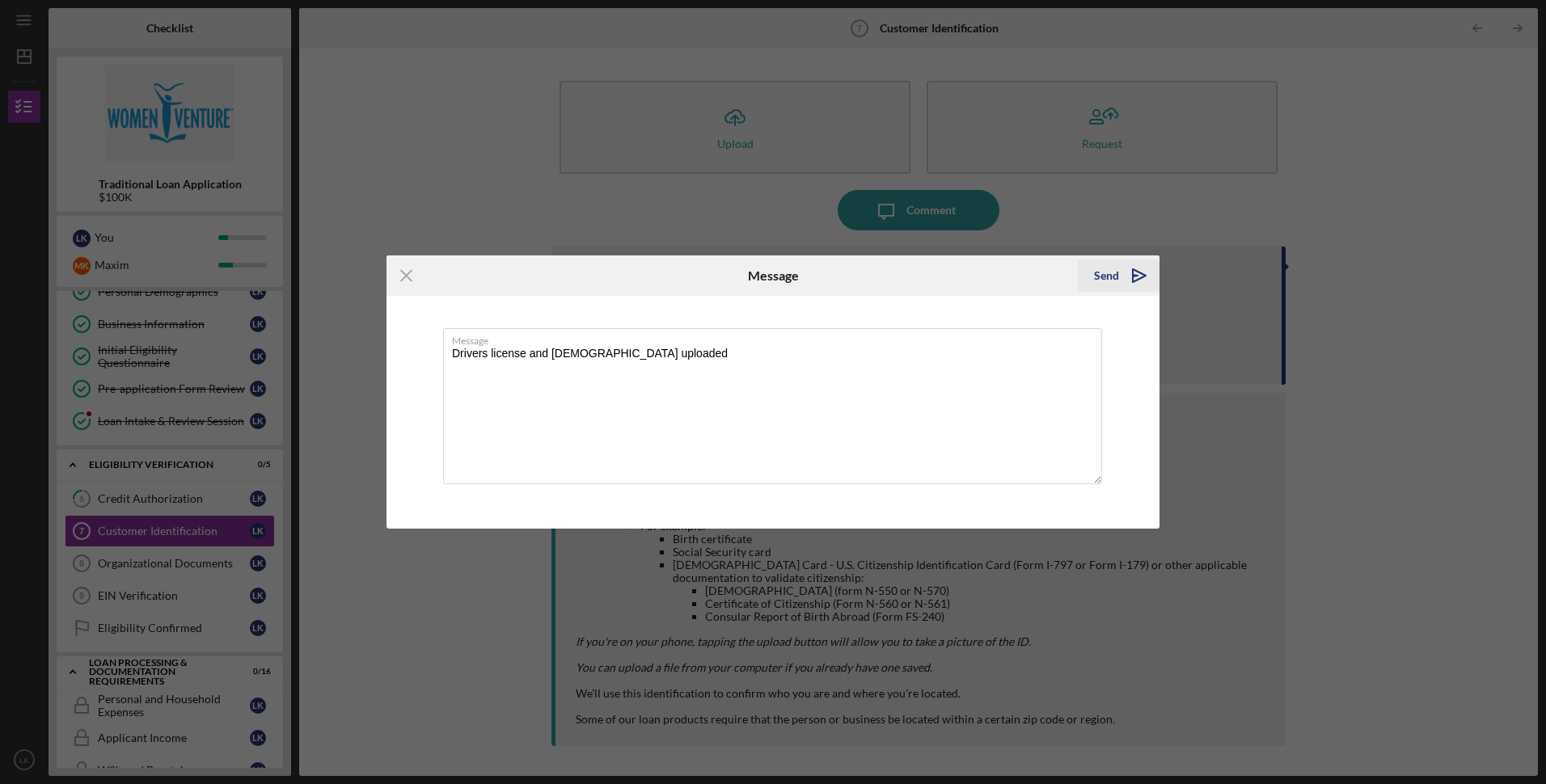
type textarea "Drivers license and [DEMOGRAPHIC_DATA] uploaded"
click at [1109, 272] on div "Send" at bounding box center [1107, 275] width 25 height 32
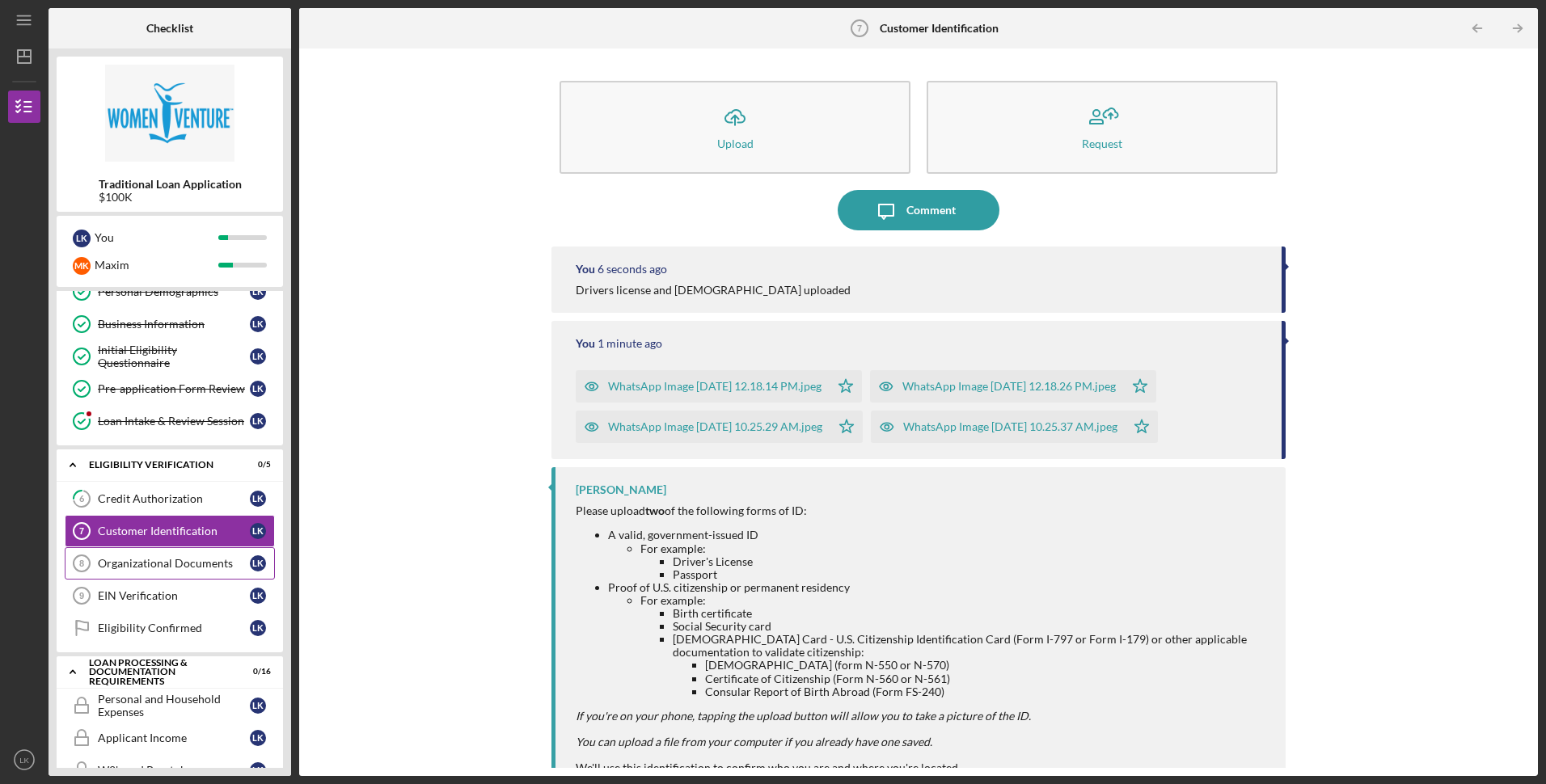
click at [141, 558] on div "Organizational Documents" at bounding box center [174, 563] width 152 height 13
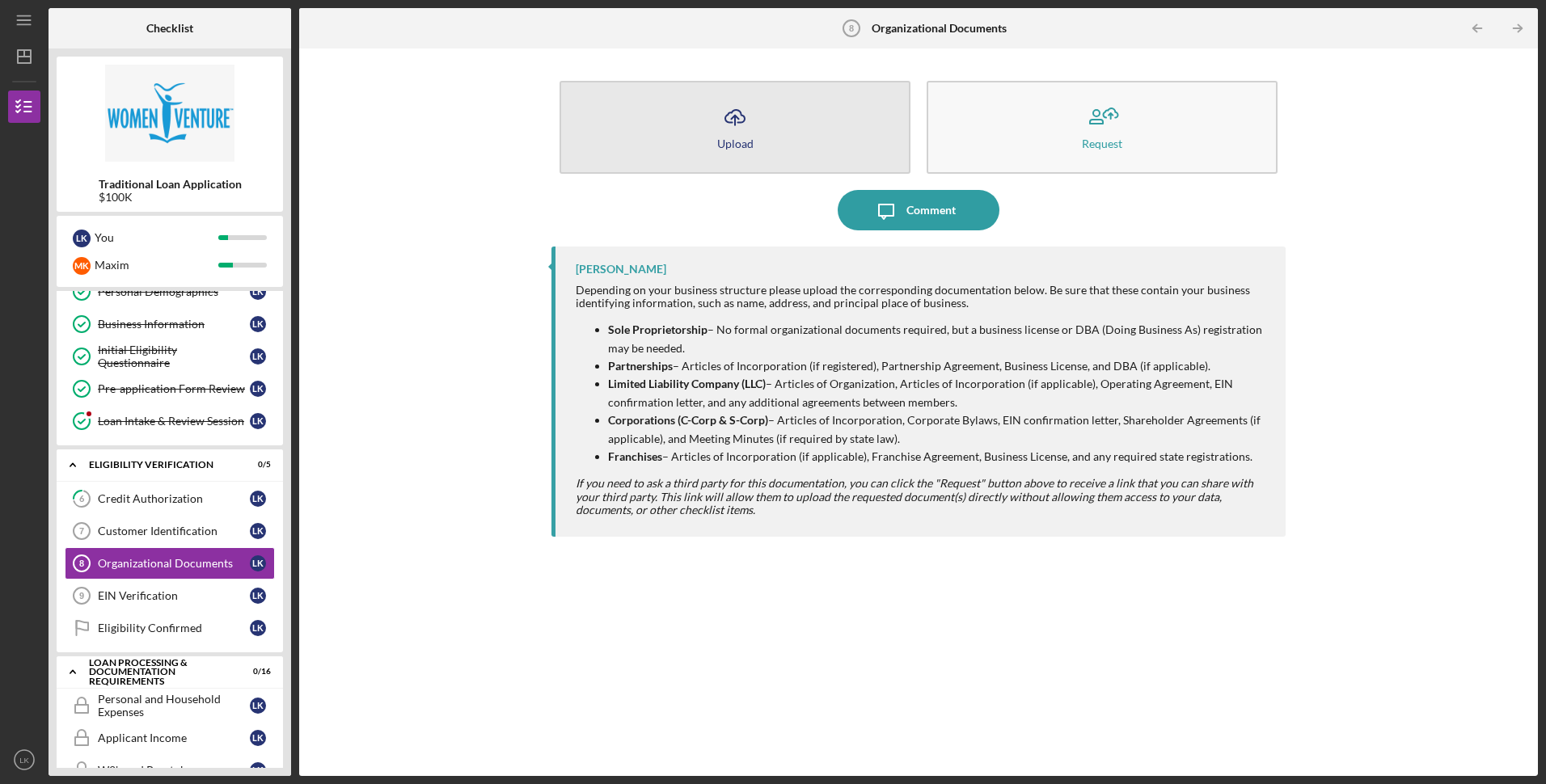
click at [752, 113] on icon "Icon/Upload" at bounding box center [736, 118] width 41 height 41
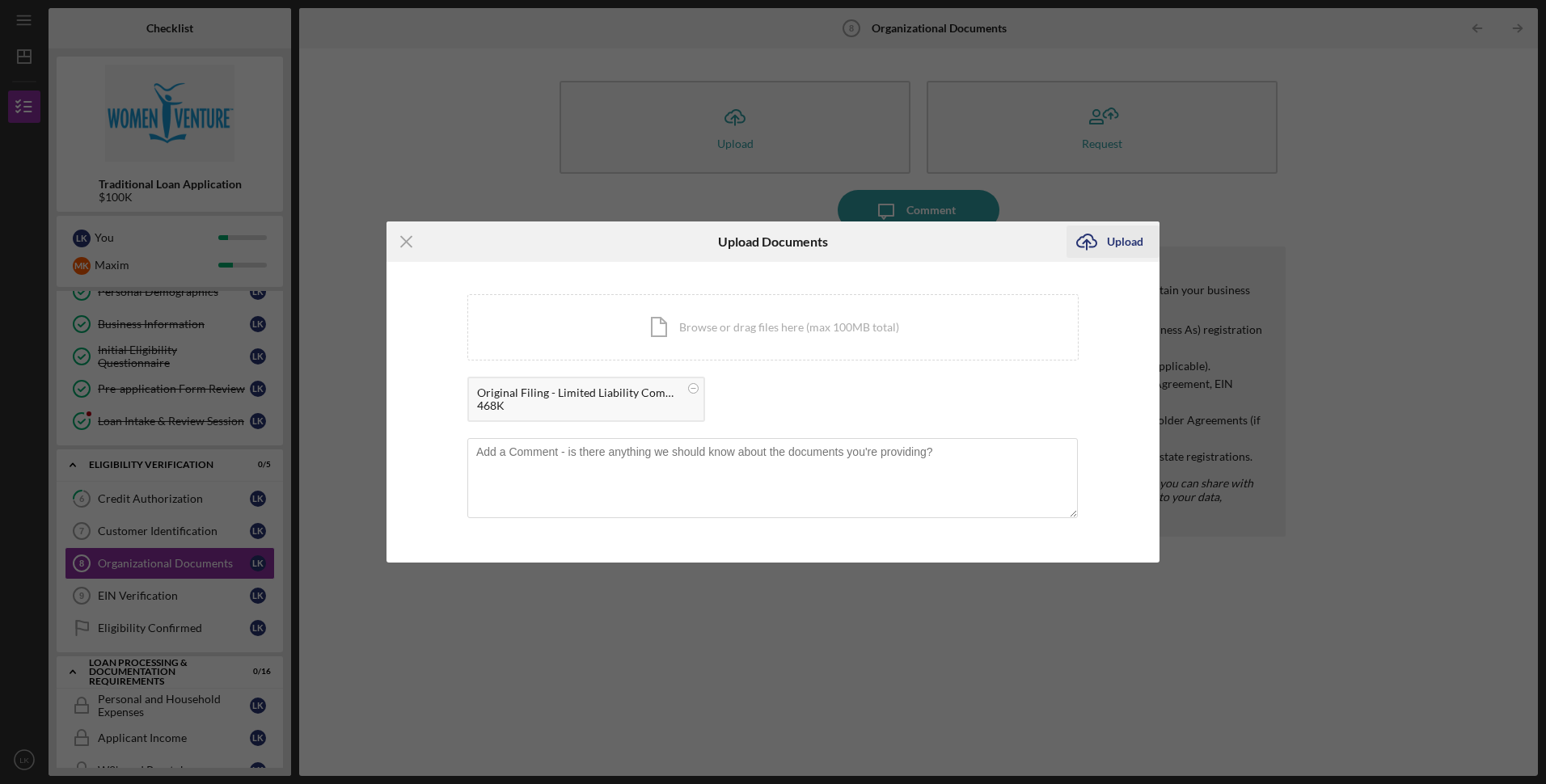
click at [1127, 246] on div "Upload" at bounding box center [1125, 241] width 36 height 32
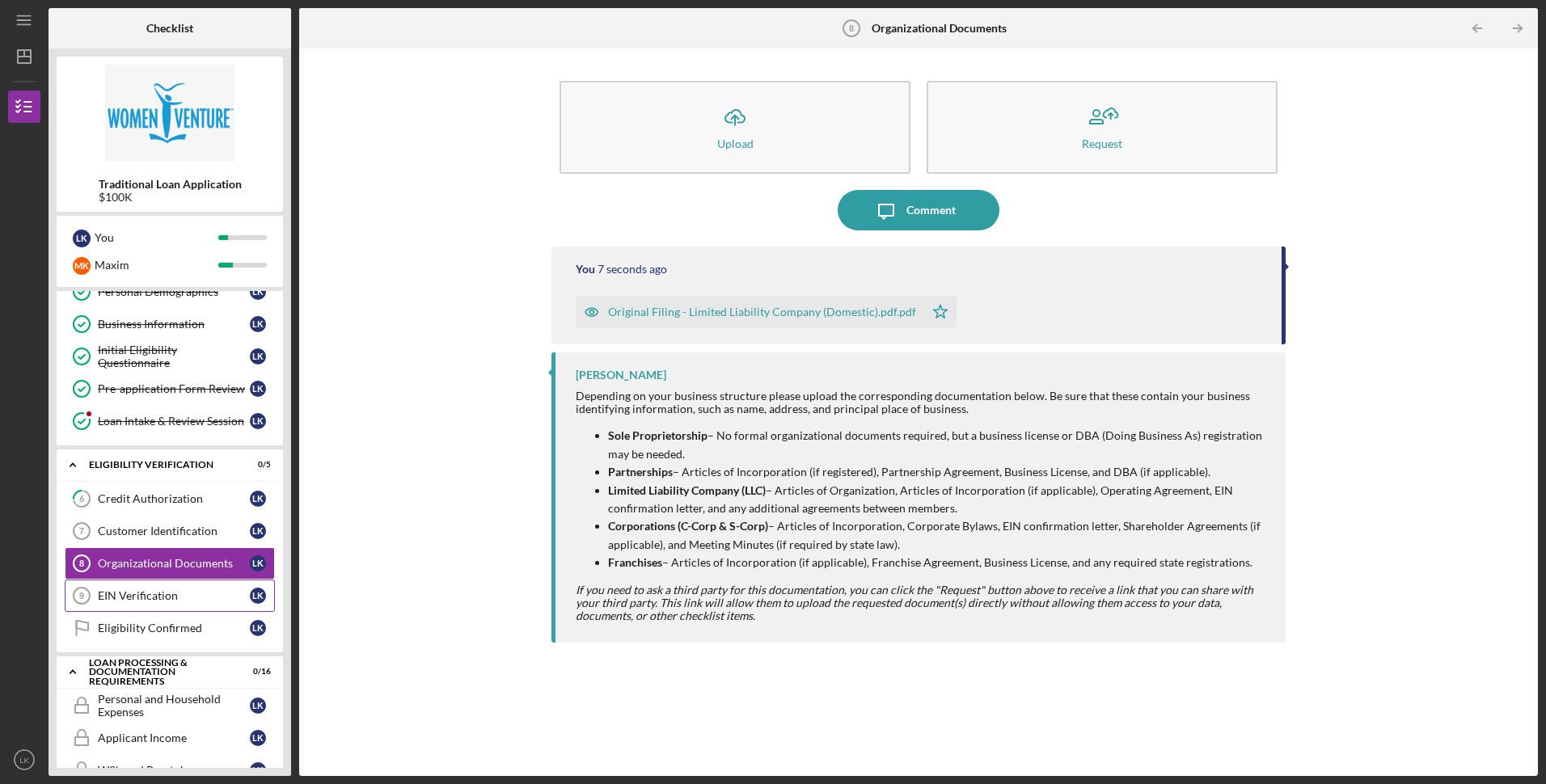
click at [157, 596] on div "EIN Verification" at bounding box center [174, 595] width 152 height 13
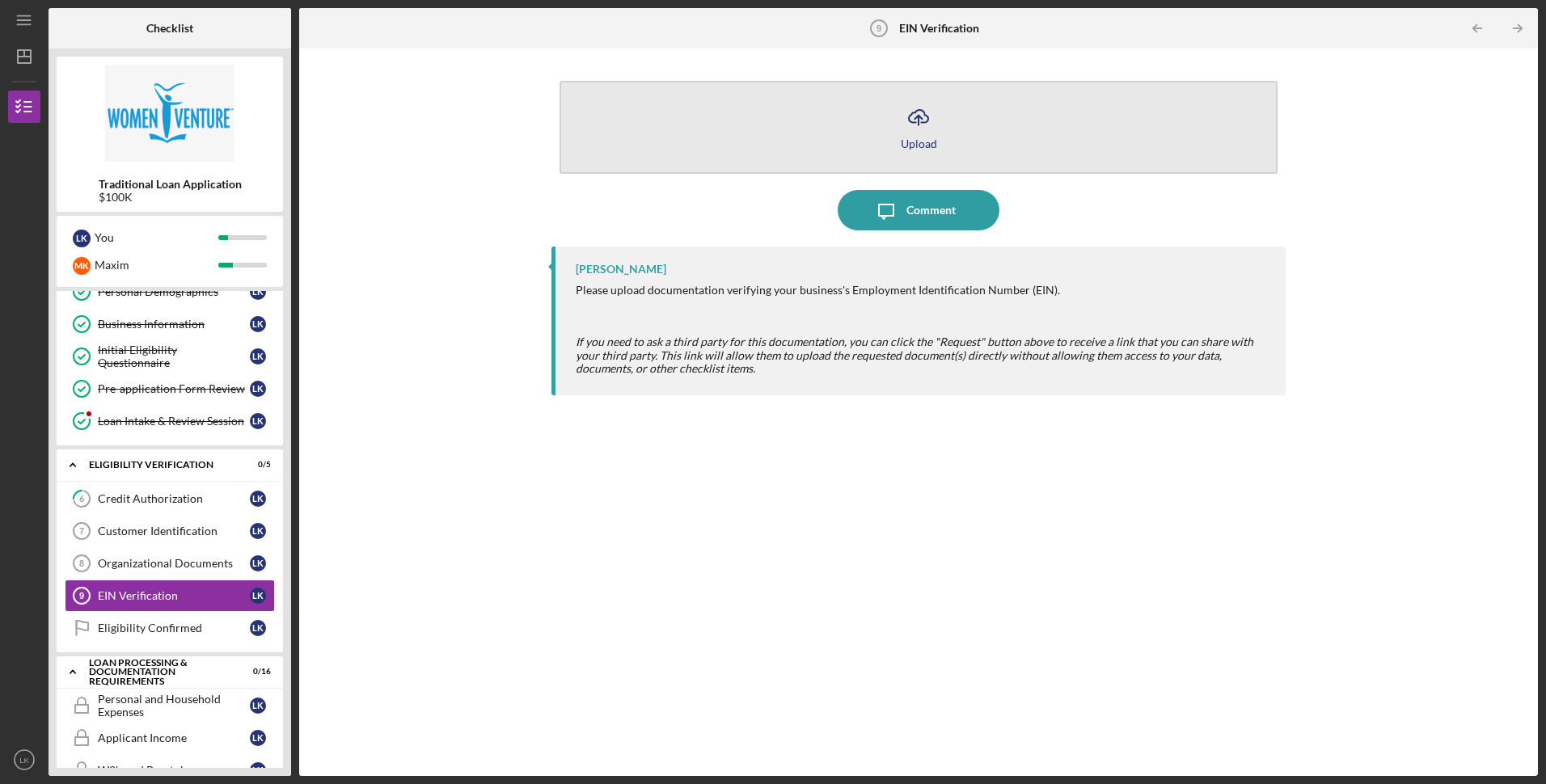
click at [829, 123] on button "Icon/Upload Upload" at bounding box center [917, 127] width 717 height 93
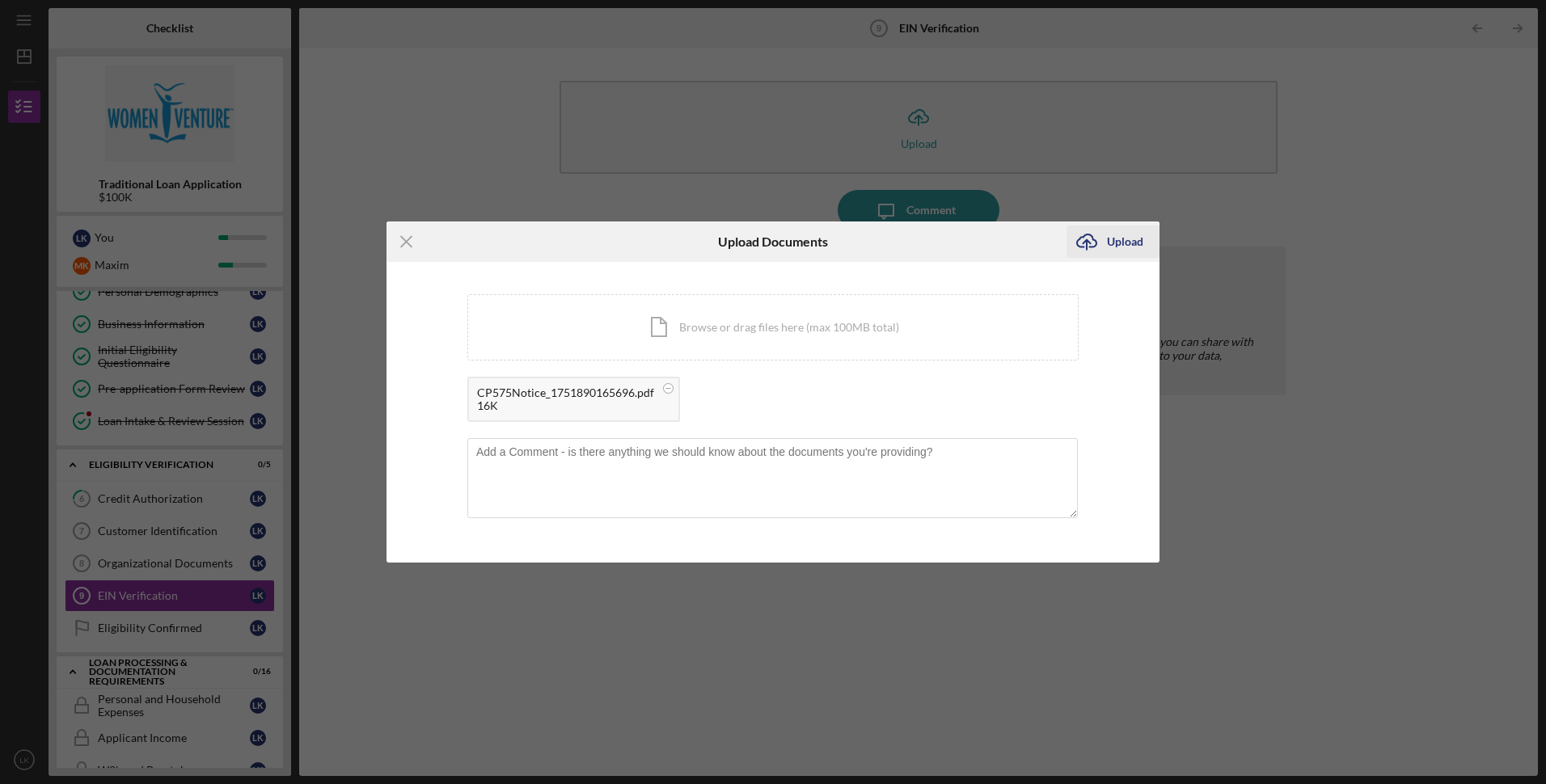
click at [1116, 243] on div "Upload" at bounding box center [1125, 241] width 36 height 32
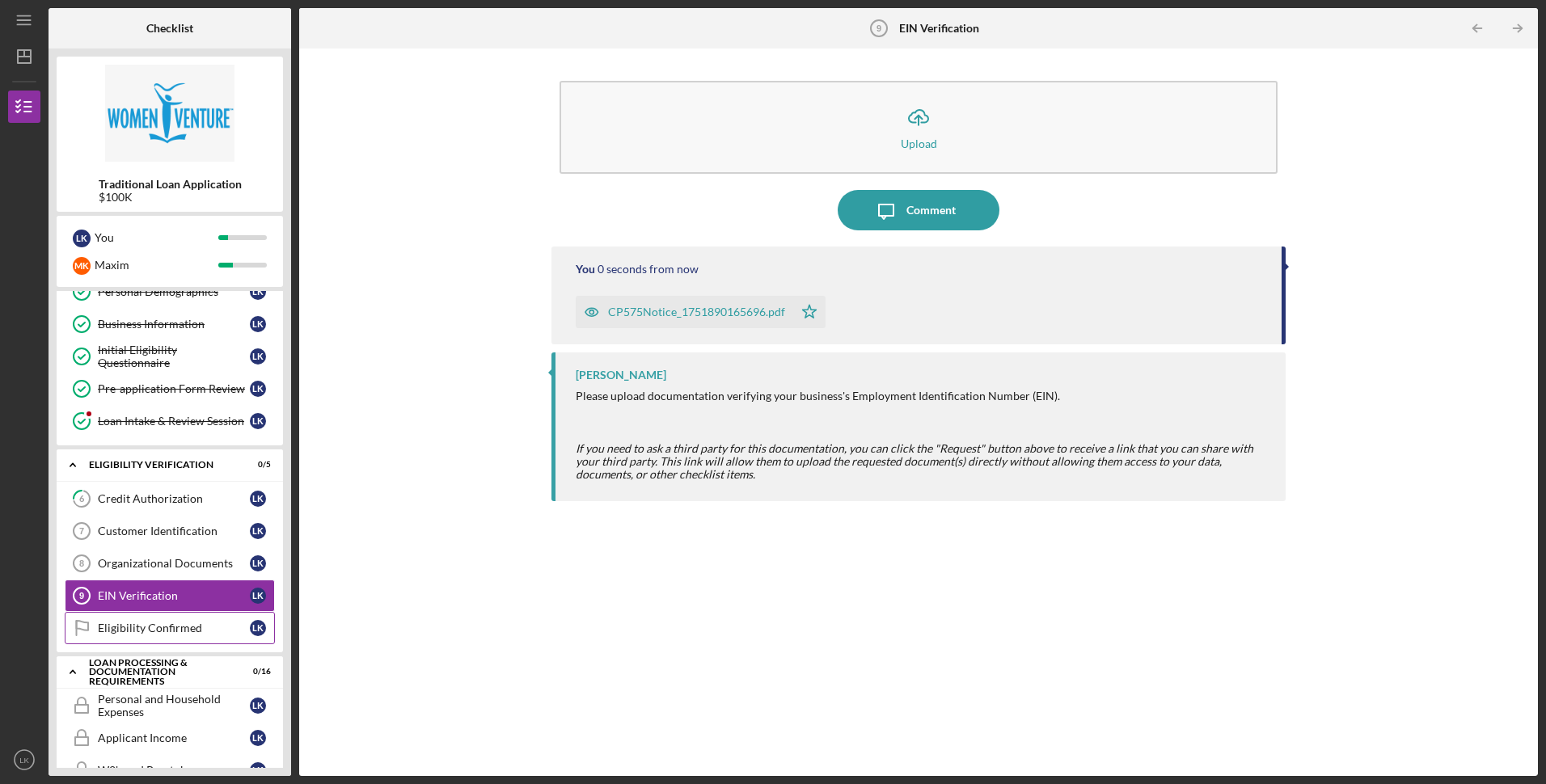
click at [150, 629] on div "Eligibility Confirmed" at bounding box center [174, 627] width 152 height 13
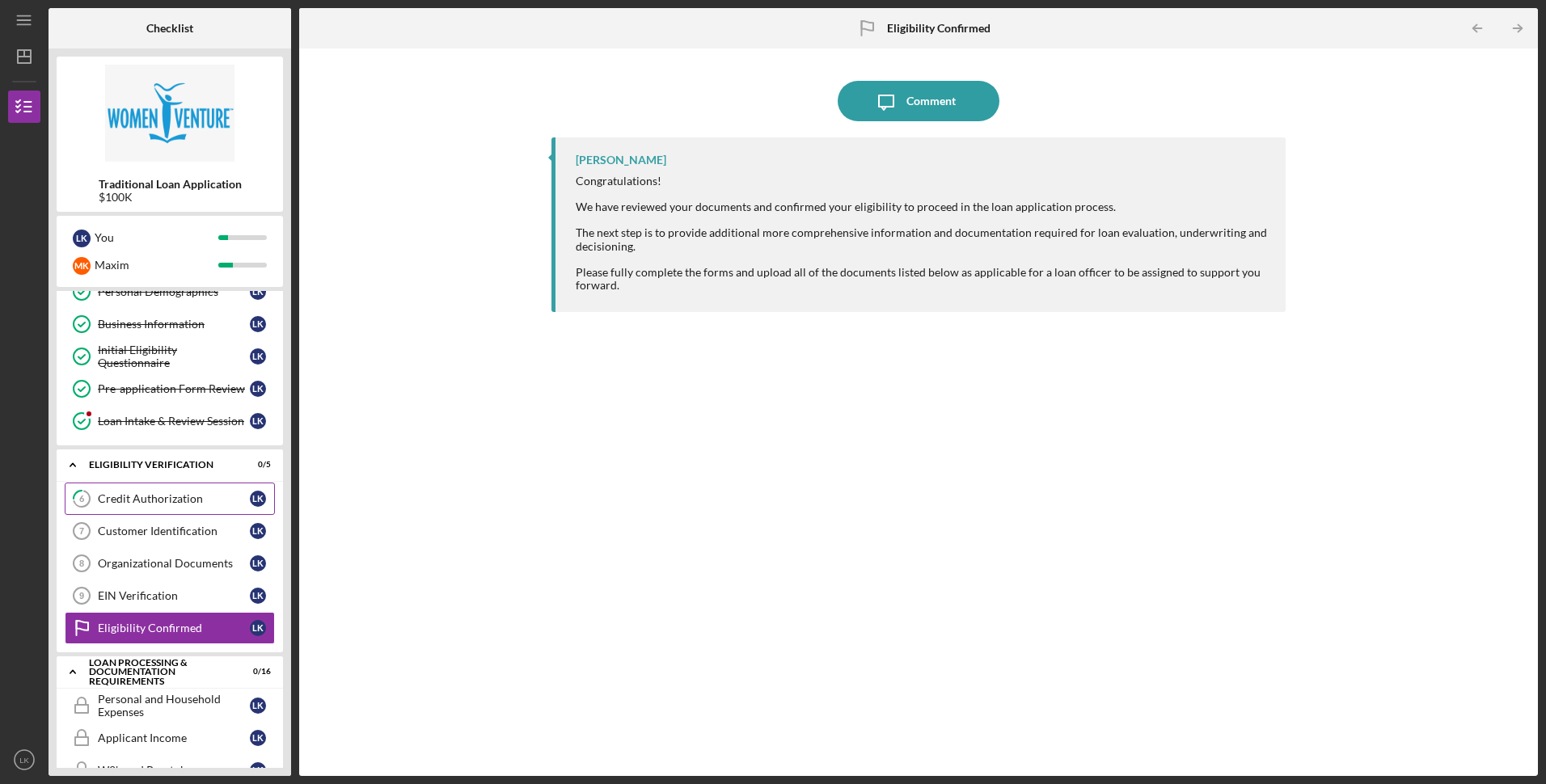
click at [178, 494] on div "Credit Authorization" at bounding box center [174, 498] width 152 height 13
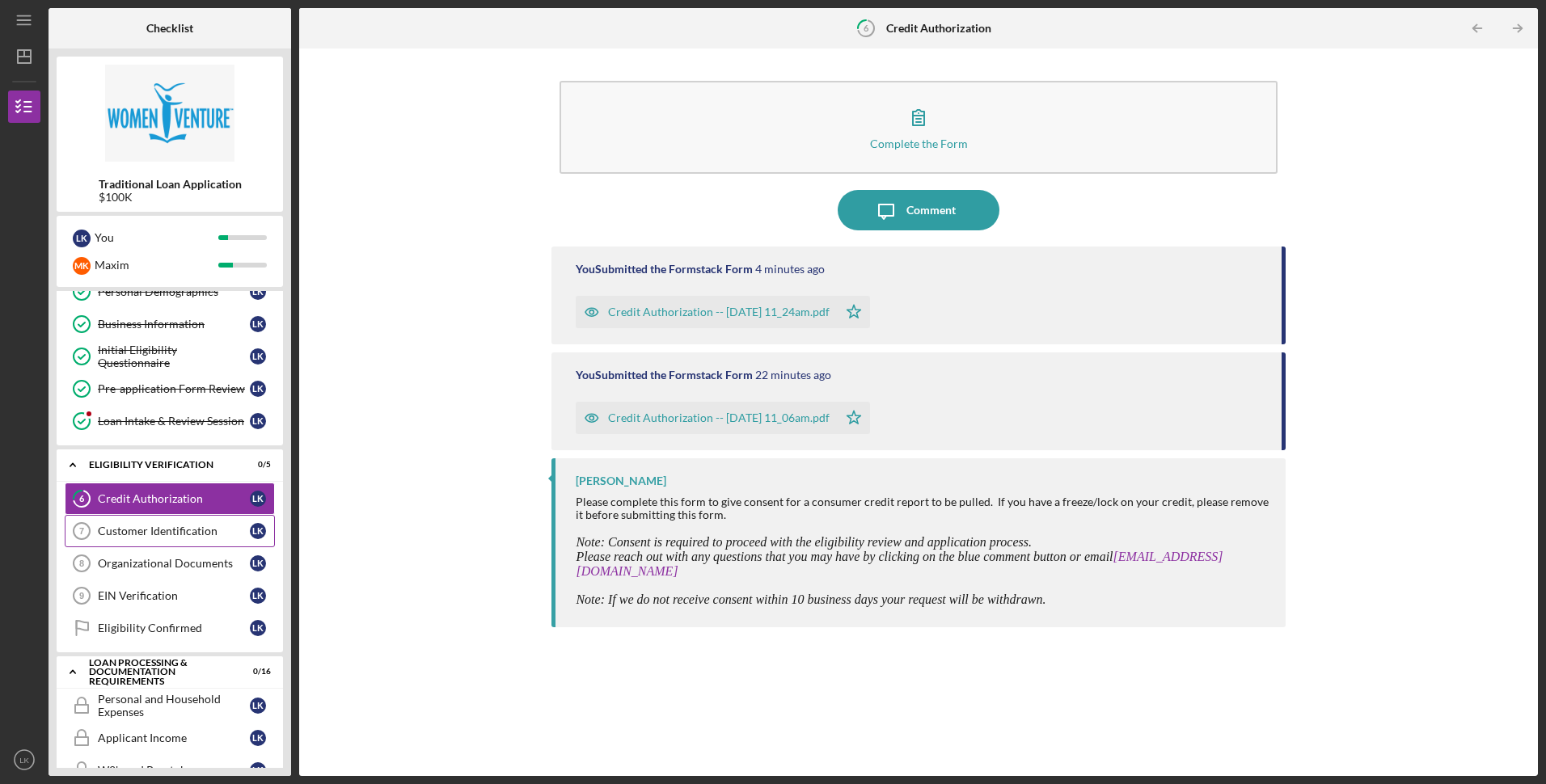
click at [170, 528] on div "Customer Identification" at bounding box center [174, 530] width 152 height 13
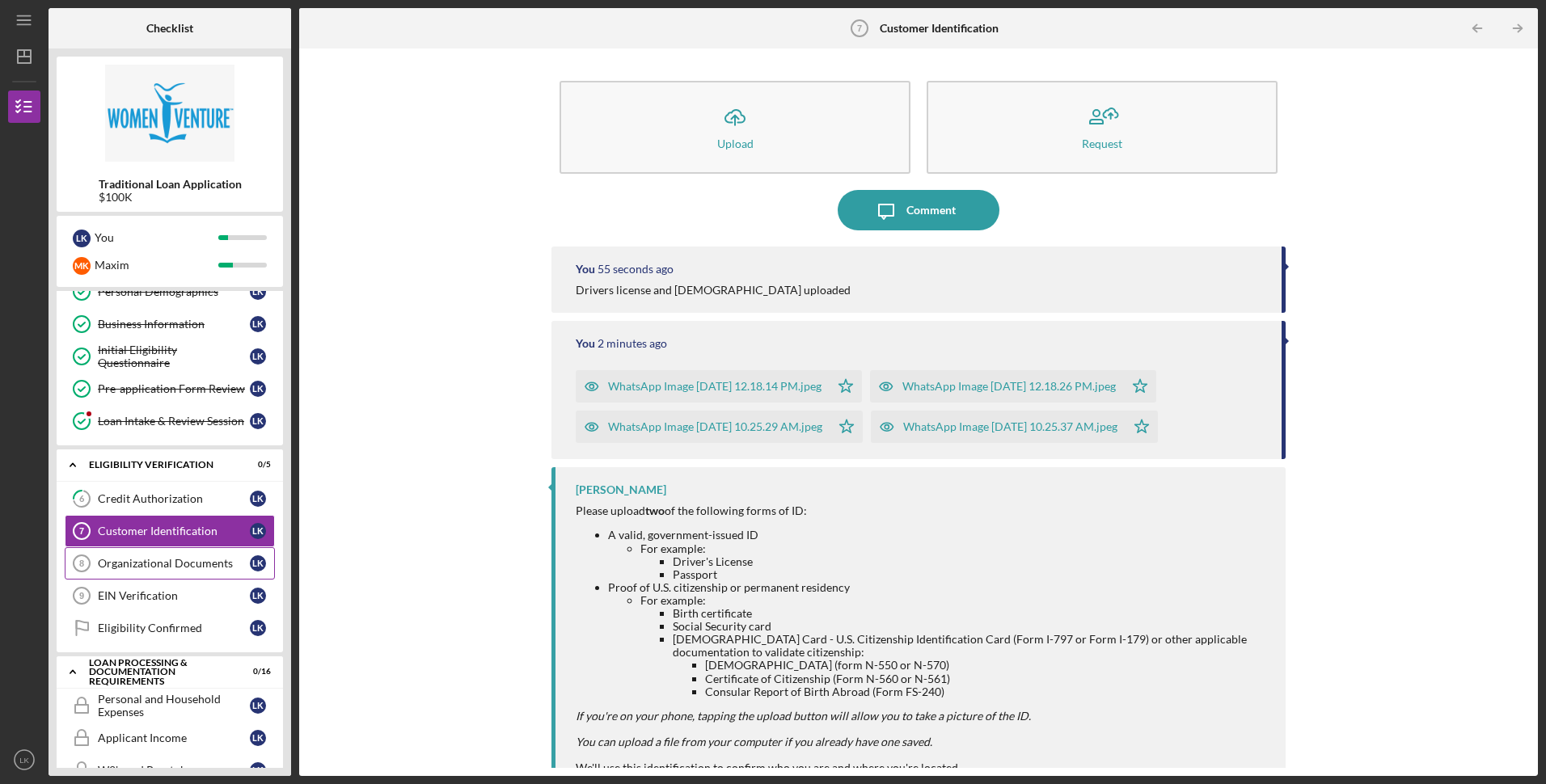
click at [162, 569] on div "Organizational Documents" at bounding box center [174, 563] width 152 height 13
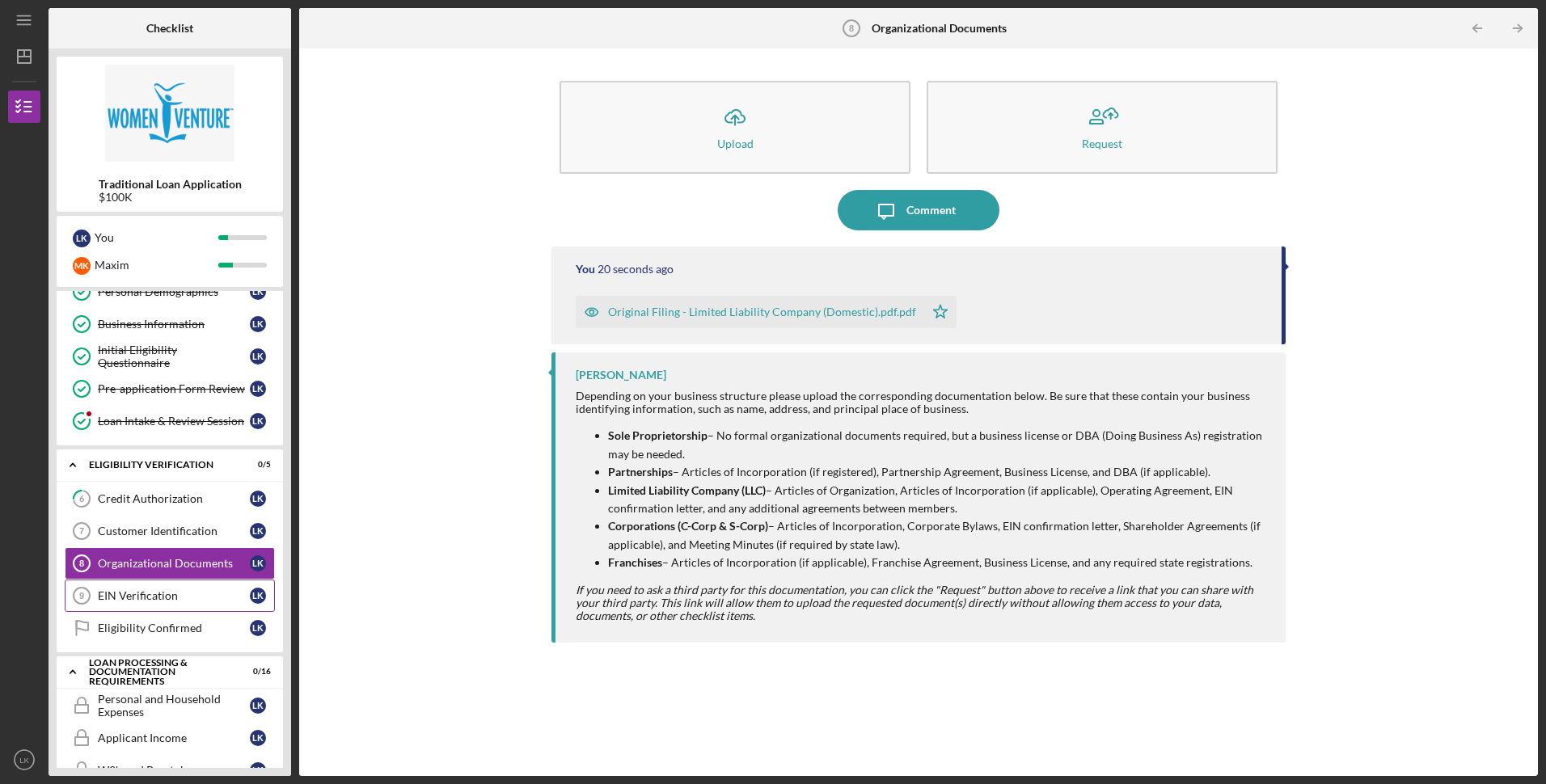
click at [174, 595] on div "EIN Verification" at bounding box center [174, 595] width 152 height 13
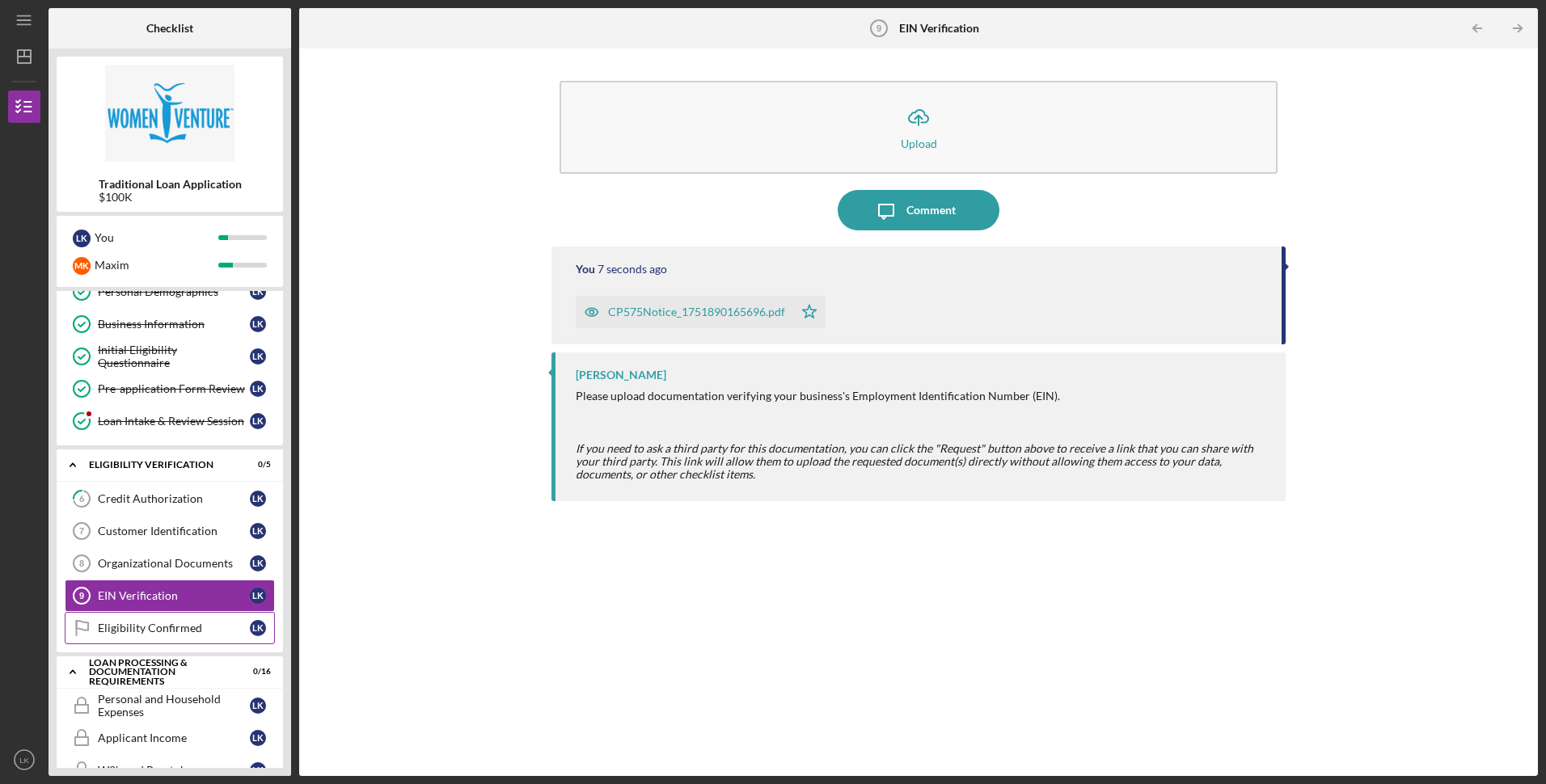
click at [193, 629] on div "Eligibility Confirmed" at bounding box center [174, 627] width 152 height 13
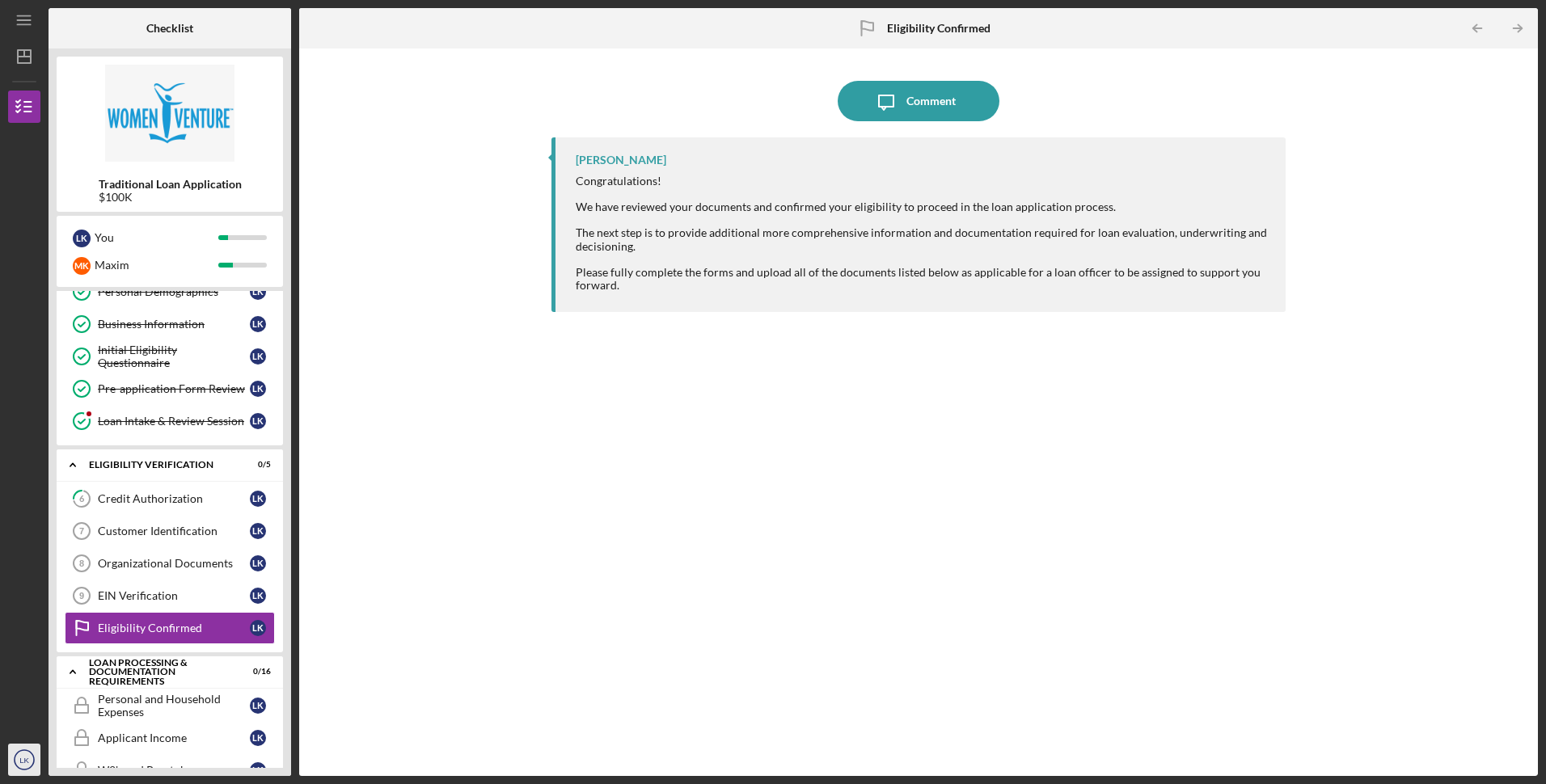
click at [26, 758] on text "LK" at bounding box center [24, 760] width 10 height 9
click at [33, 721] on link "Logout" at bounding box center [97, 722] width 178 height 33
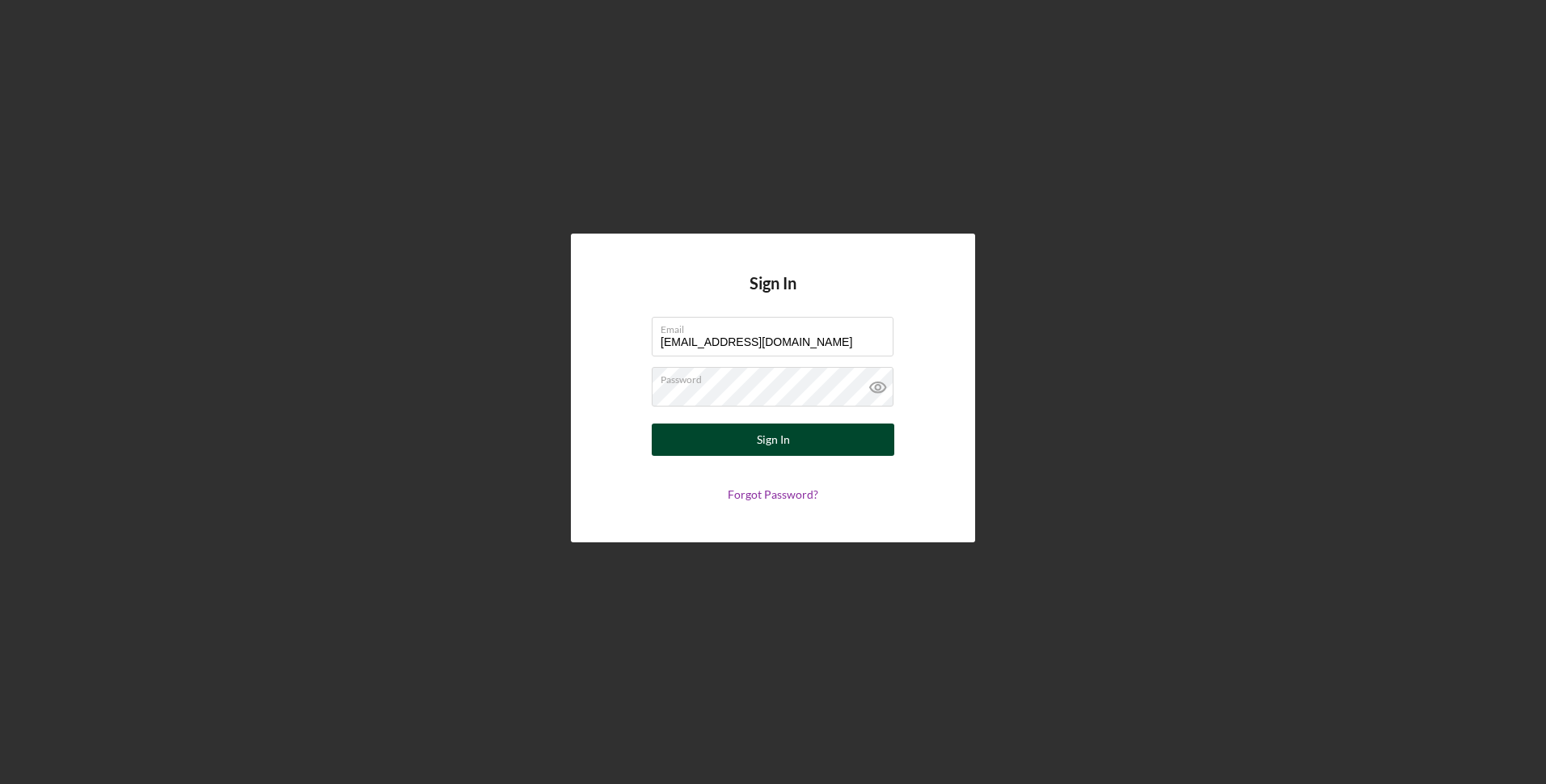
click at [748, 429] on button "Sign In" at bounding box center [773, 440] width 242 height 32
